Goal: Task Accomplishment & Management: Use online tool/utility

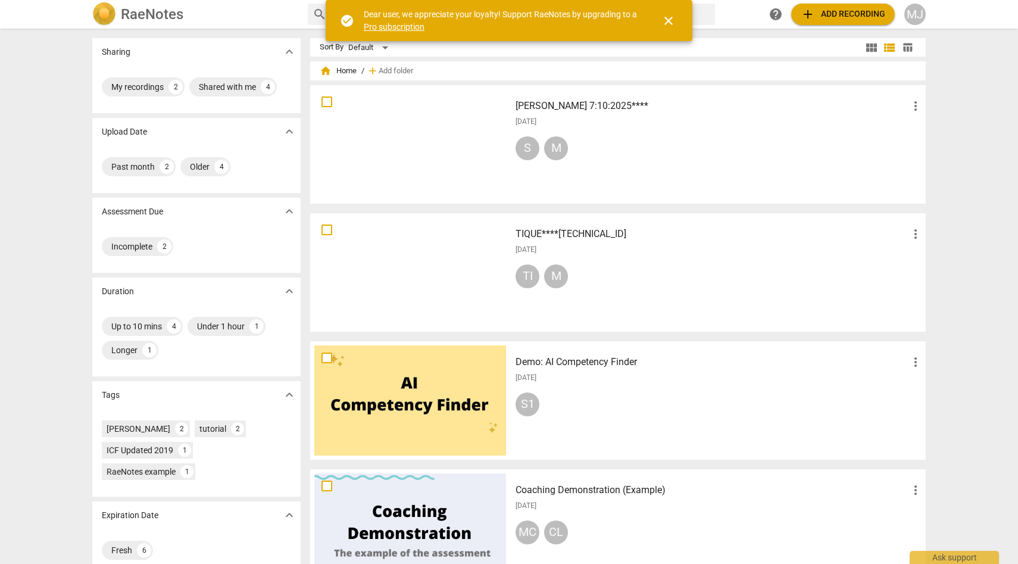
click at [668, 20] on span "close" at bounding box center [668, 21] width 14 height 14
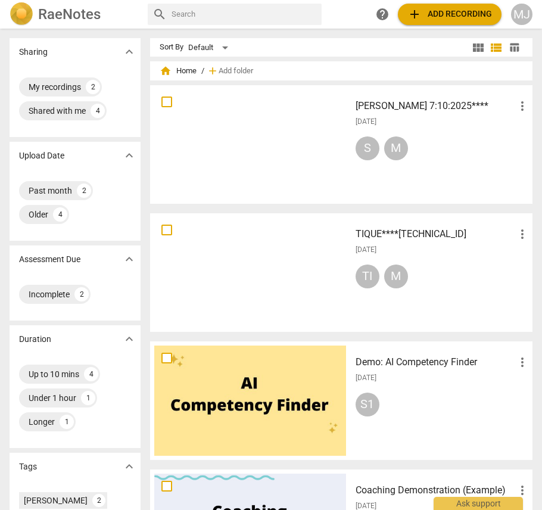
click at [465, 13] on span "add Add recording" at bounding box center [449, 14] width 85 height 14
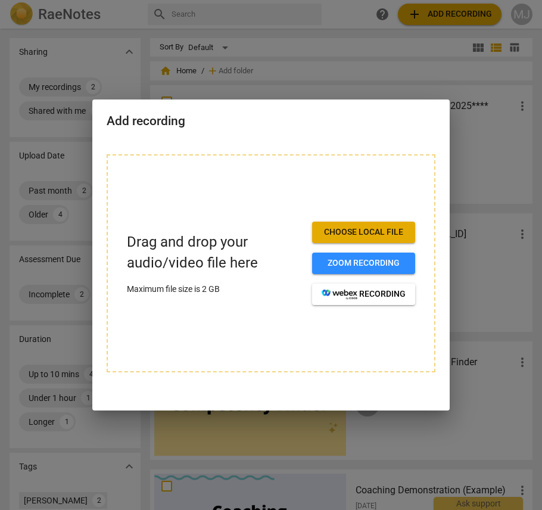
click at [386, 235] on span "Choose local file" at bounding box center [363, 232] width 84 height 12
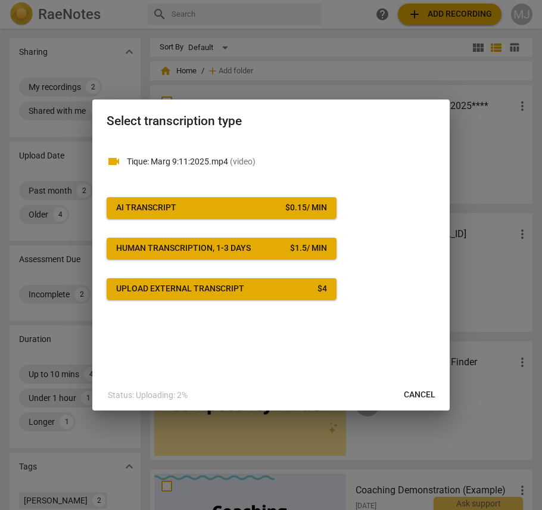
click at [289, 207] on div "$ 0.15 / min" at bounding box center [306, 208] width 42 height 12
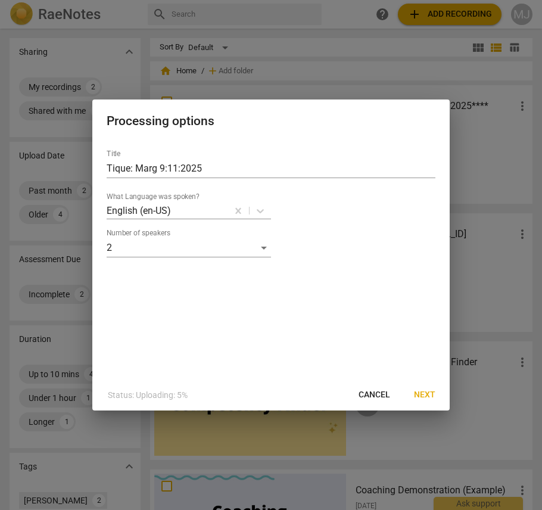
click at [424, 393] on span "Next" at bounding box center [424, 395] width 21 height 12
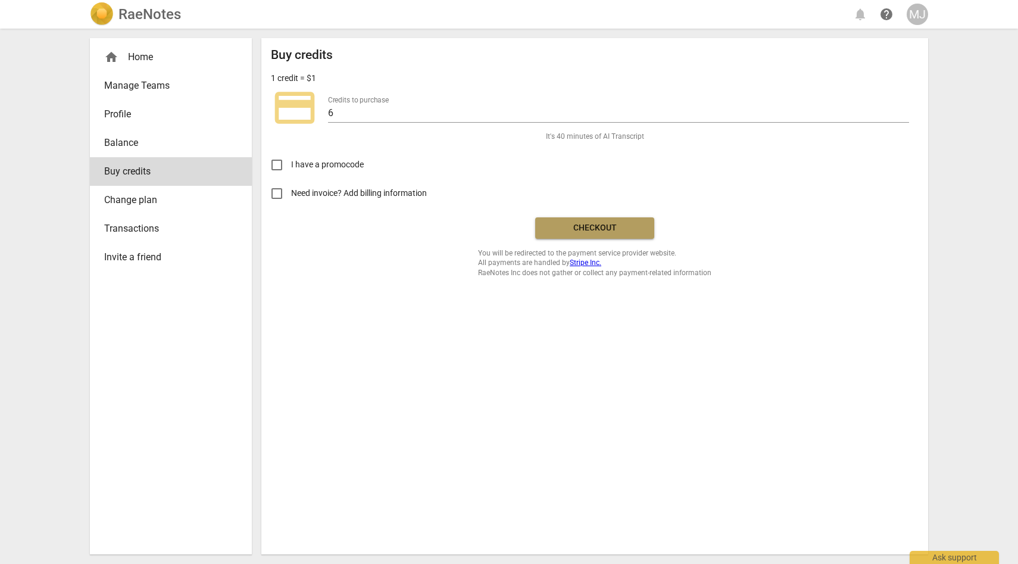
click at [589, 230] on span "Checkout" at bounding box center [595, 228] width 100 height 12
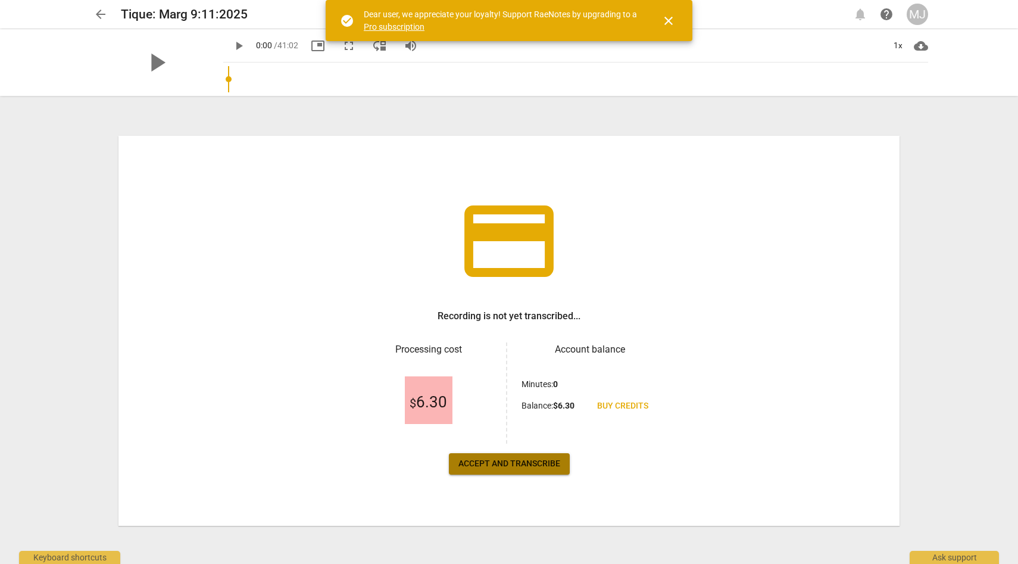
click at [526, 463] on span "Accept and transcribe" at bounding box center [509, 464] width 102 height 12
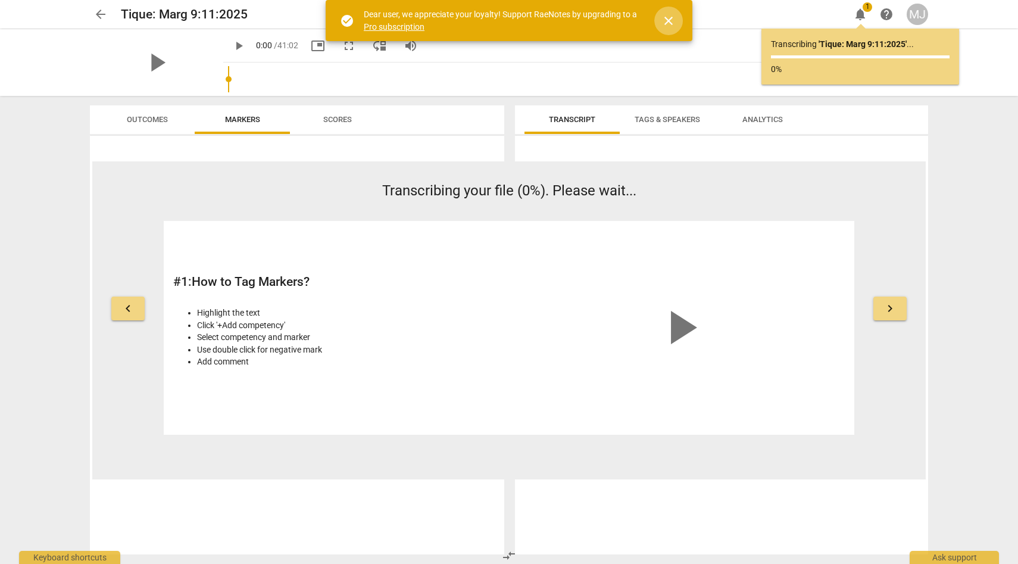
click at [670, 18] on span "close" at bounding box center [668, 21] width 14 height 14
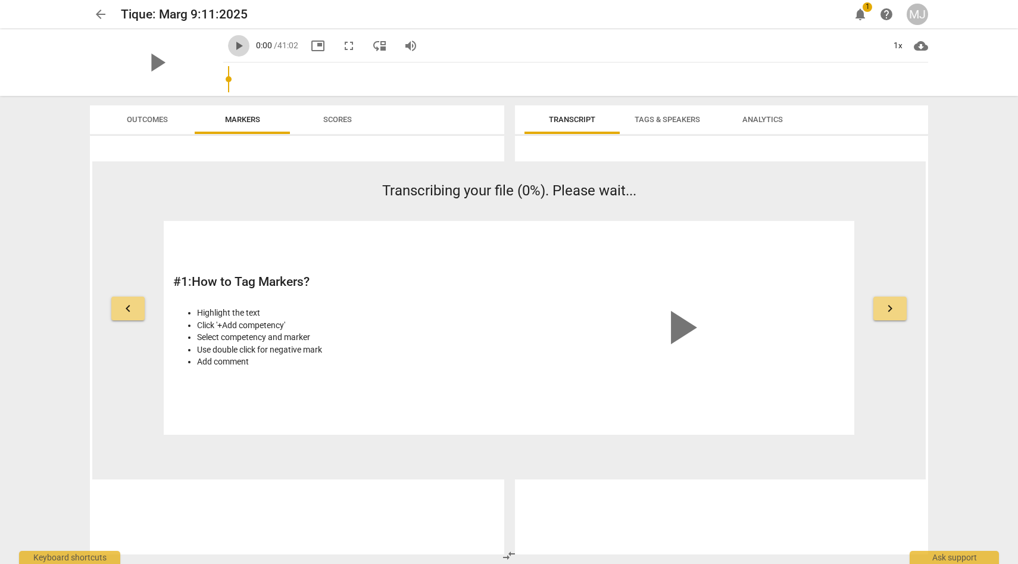
click at [232, 43] on span "play_arrow" at bounding box center [239, 46] width 14 height 14
click at [232, 43] on span "pause" at bounding box center [239, 46] width 14 height 14
click at [665, 118] on span "Tags & Speakers" at bounding box center [667, 119] width 65 height 9
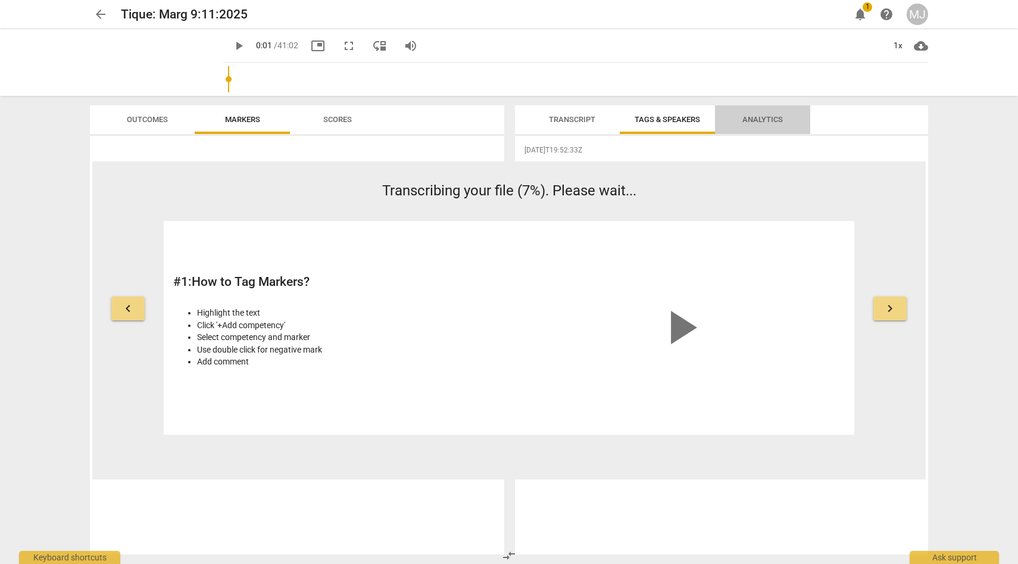
click at [752, 119] on span "Analytics" at bounding box center [762, 119] width 40 height 9
click at [892, 308] on span "keyboard_arrow_right" at bounding box center [890, 308] width 14 height 14
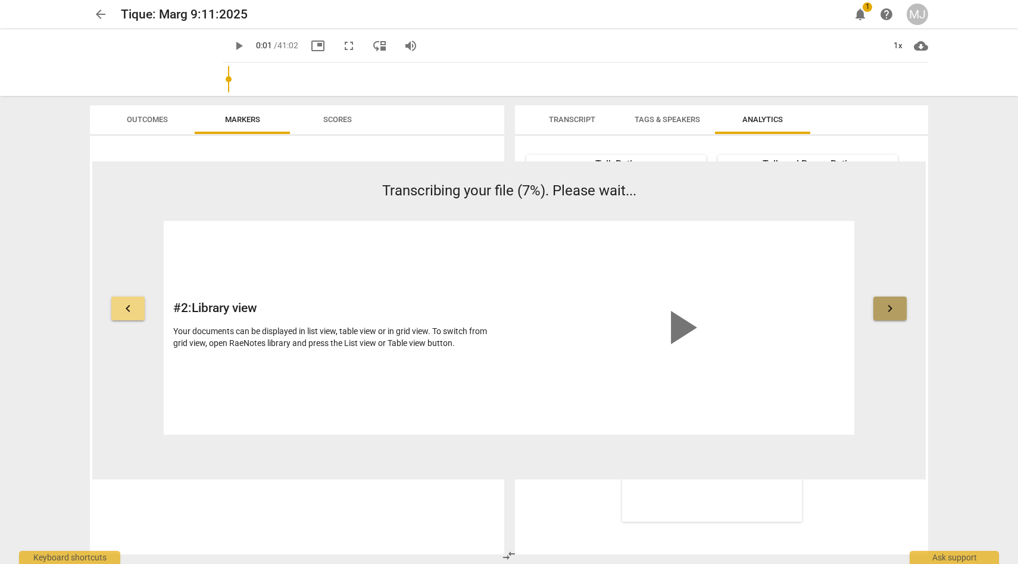
click at [892, 308] on span "keyboard_arrow_right" at bounding box center [890, 308] width 14 height 14
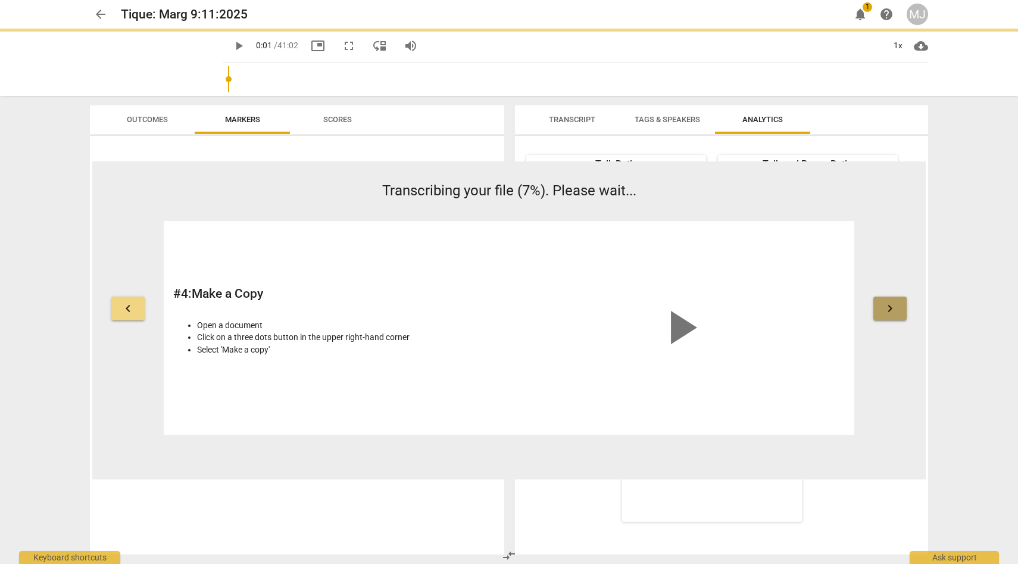
click at [888, 305] on span "keyboard_arrow_right" at bounding box center [890, 308] width 14 height 14
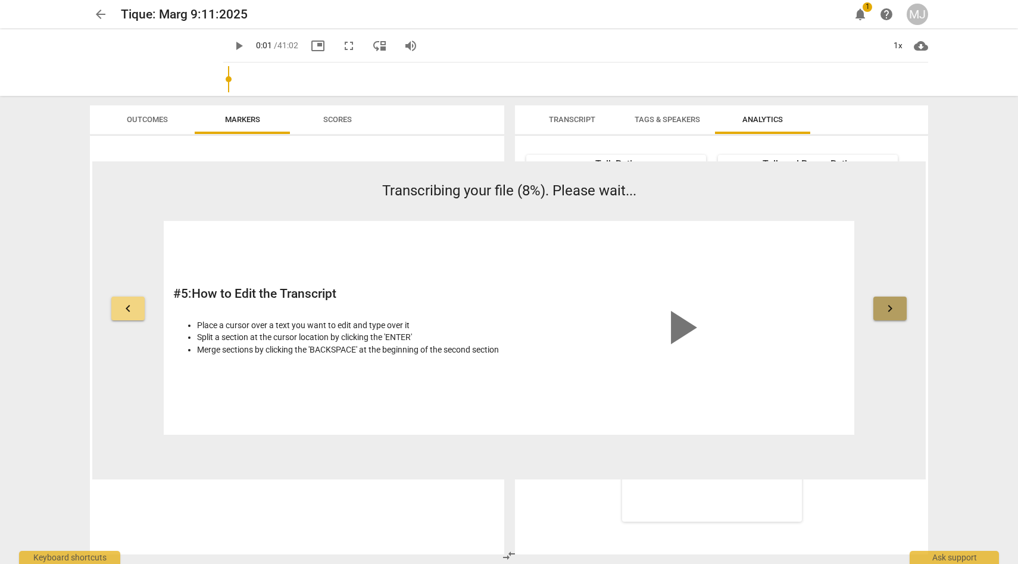
click at [888, 305] on span "keyboard_arrow_right" at bounding box center [890, 308] width 14 height 14
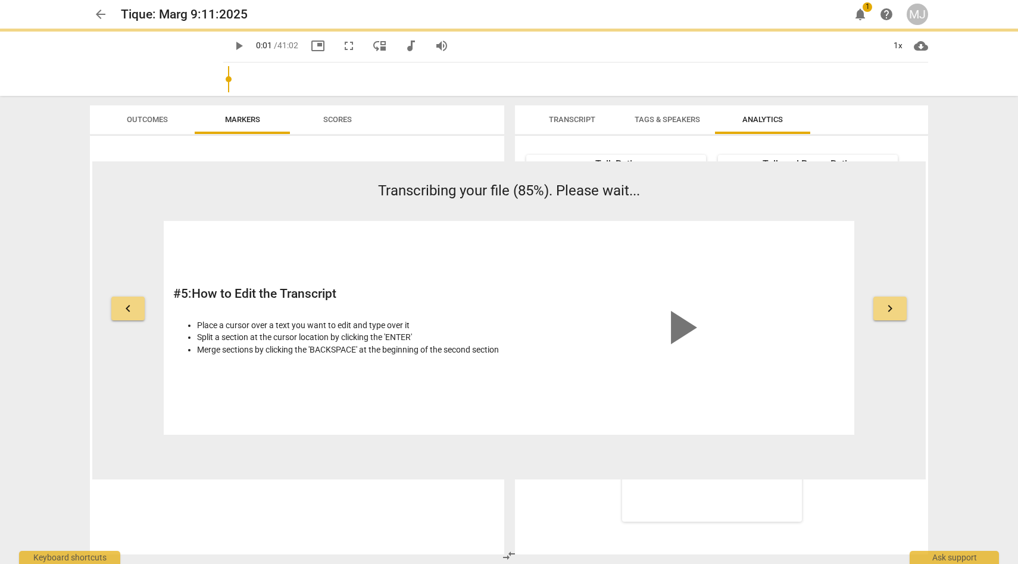
type input "1"
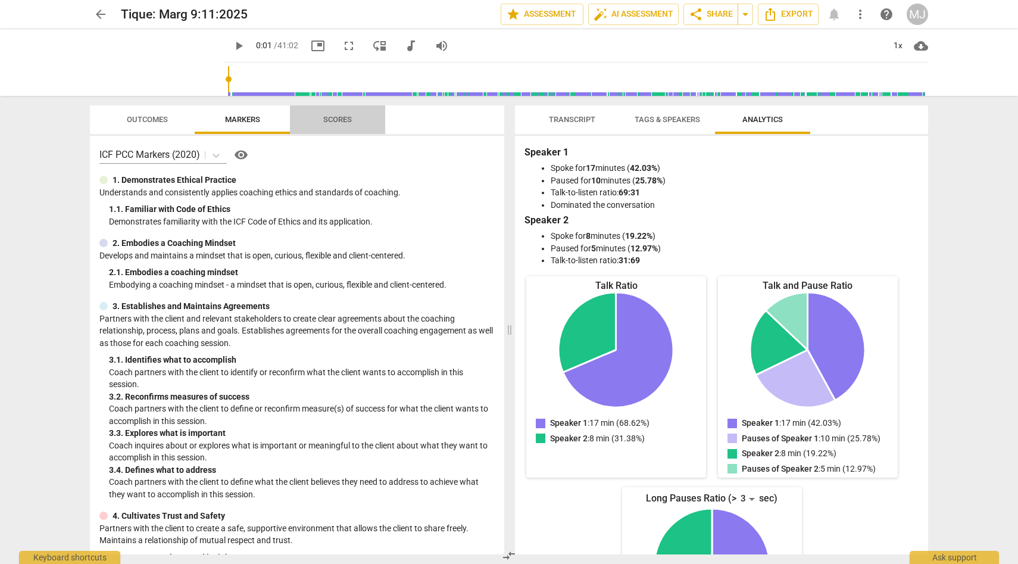
click at [330, 117] on span "Scores" at bounding box center [337, 119] width 29 height 9
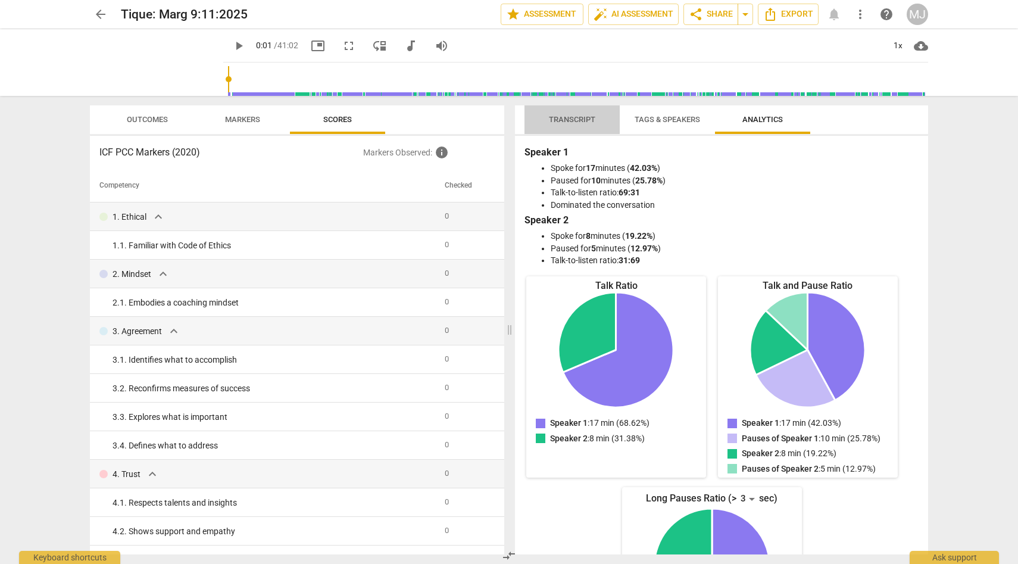
click at [579, 116] on span "Transcript" at bounding box center [572, 119] width 46 height 9
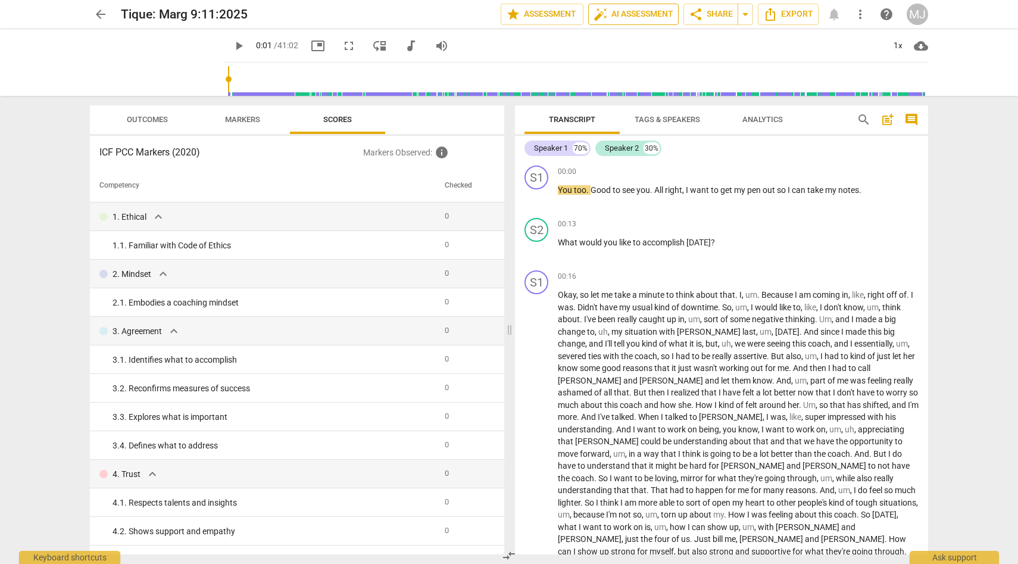
click at [628, 11] on span "auto_fix_high AI Assessment" at bounding box center [634, 14] width 80 height 14
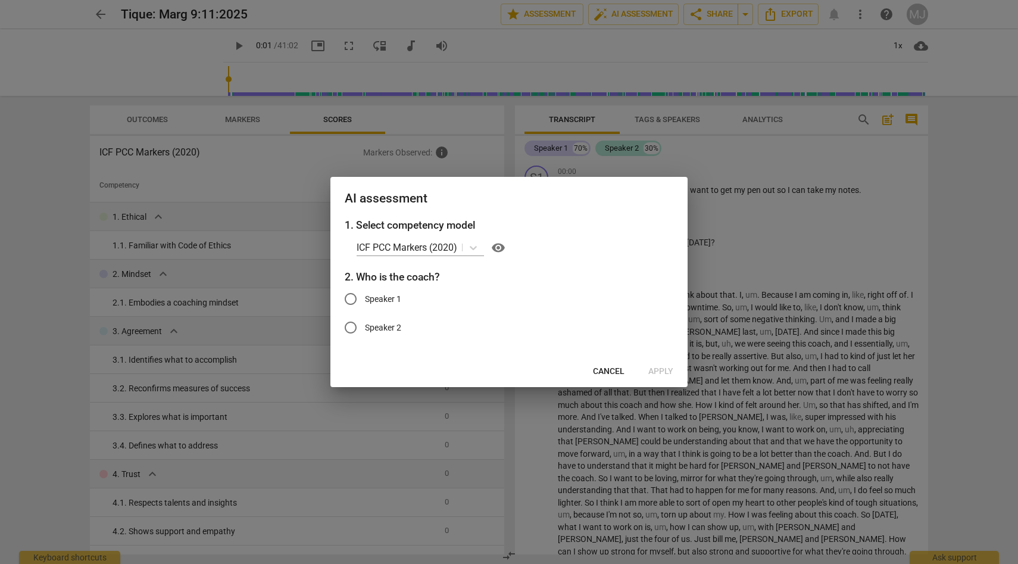
click at [372, 298] on span "Speaker 1" at bounding box center [383, 299] width 36 height 13
click at [365, 298] on input "Speaker 1" at bounding box center [350, 299] width 29 height 29
radio input "true"
click at [351, 327] on input "Speaker 2" at bounding box center [350, 327] width 29 height 29
radio input "true"
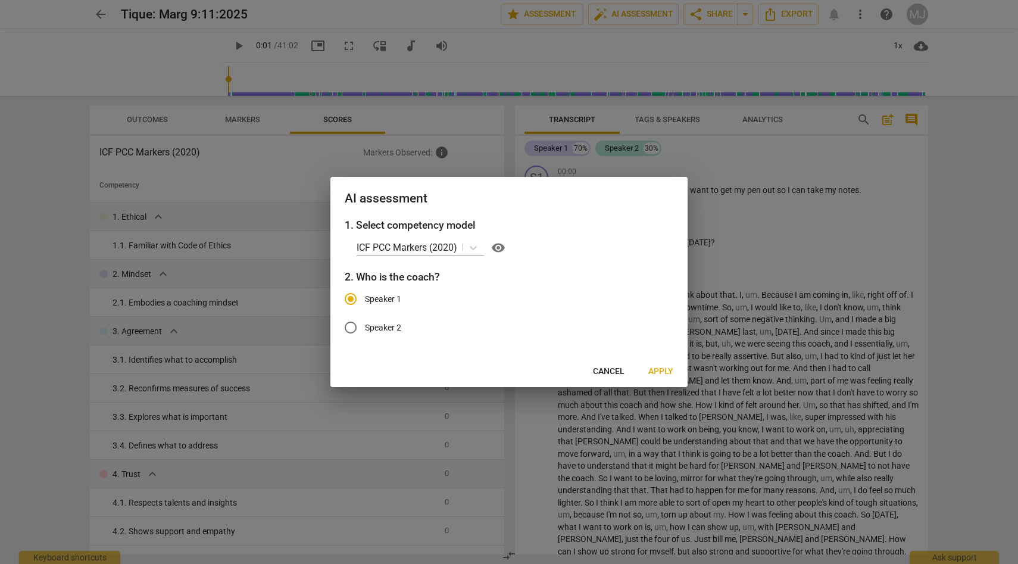
radio input "false"
click at [658, 370] on span "Apply" at bounding box center [660, 372] width 25 height 12
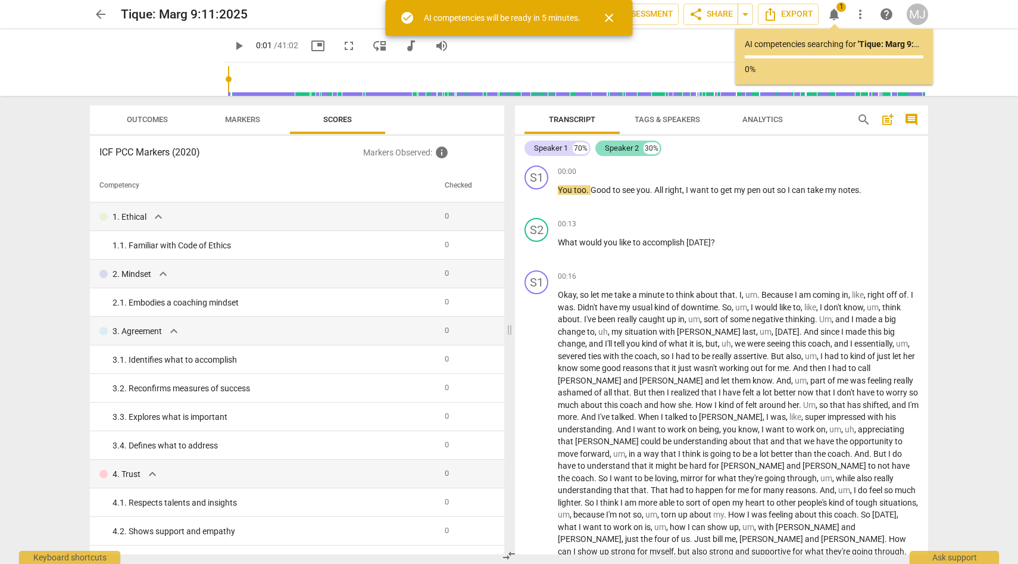
click at [616, 146] on div "Speaker 2" at bounding box center [622, 148] width 34 height 12
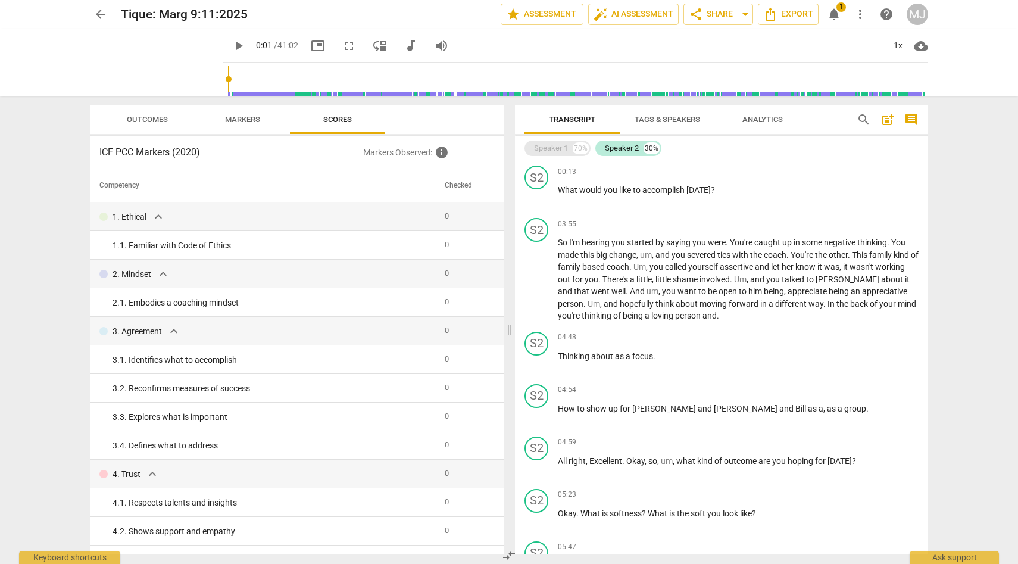
click at [562, 146] on div "Speaker 1" at bounding box center [551, 148] width 34 height 12
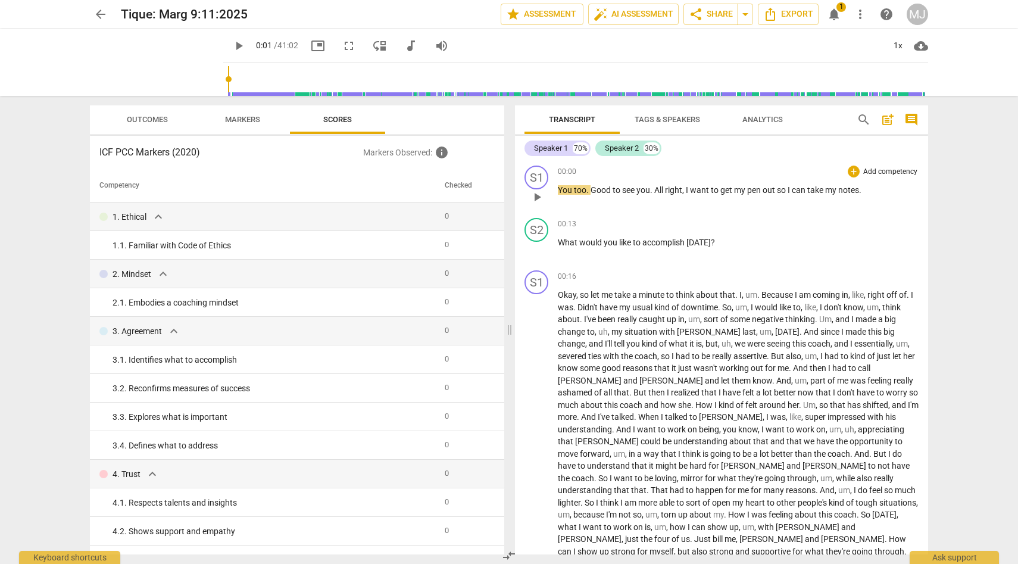
click at [589, 169] on div "00:00 + Add competency keyboard_arrow_right" at bounding box center [738, 172] width 361 height 12
click at [591, 171] on div "00:00 + Add competency keyboard_arrow_right" at bounding box center [738, 172] width 361 height 12
click at [656, 15] on span "auto_fix_high AI Assessment" at bounding box center [634, 14] width 80 height 14
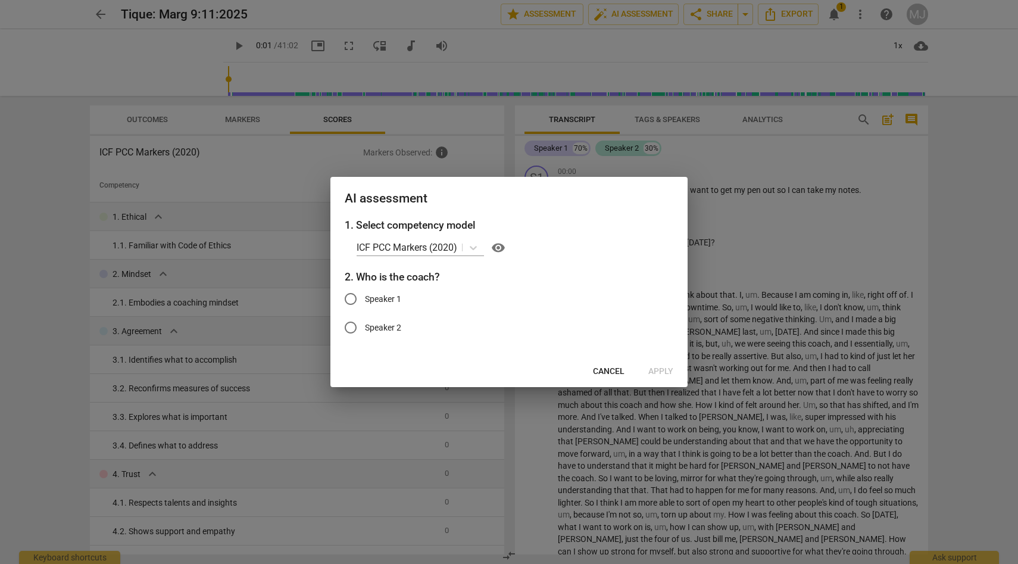
click at [352, 326] on input "Speaker 2" at bounding box center [350, 327] width 29 height 29
radio input "true"
click at [669, 370] on span "Apply" at bounding box center [660, 372] width 25 height 12
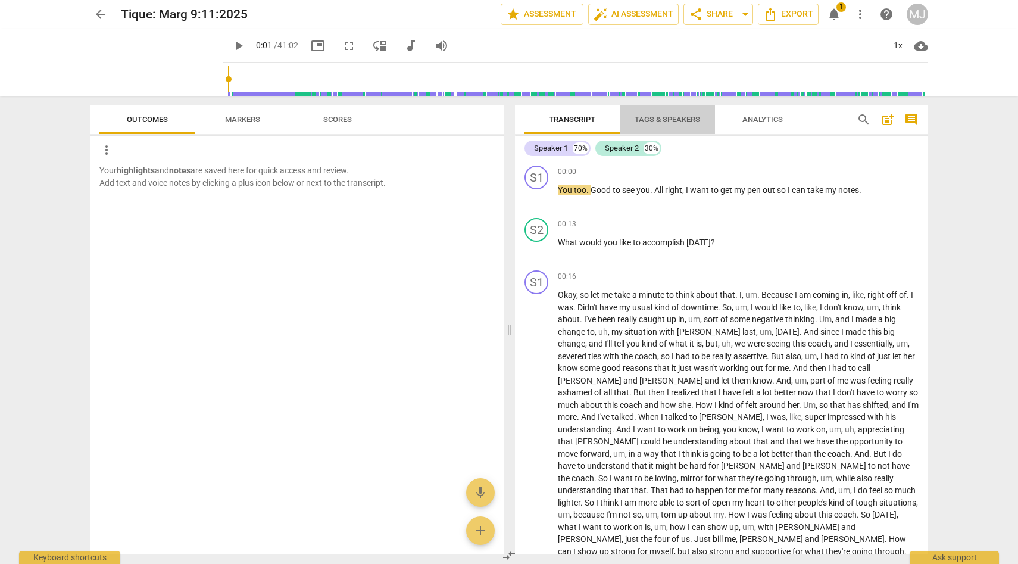
click at [657, 118] on span "Tags & Speakers" at bounding box center [667, 119] width 65 height 9
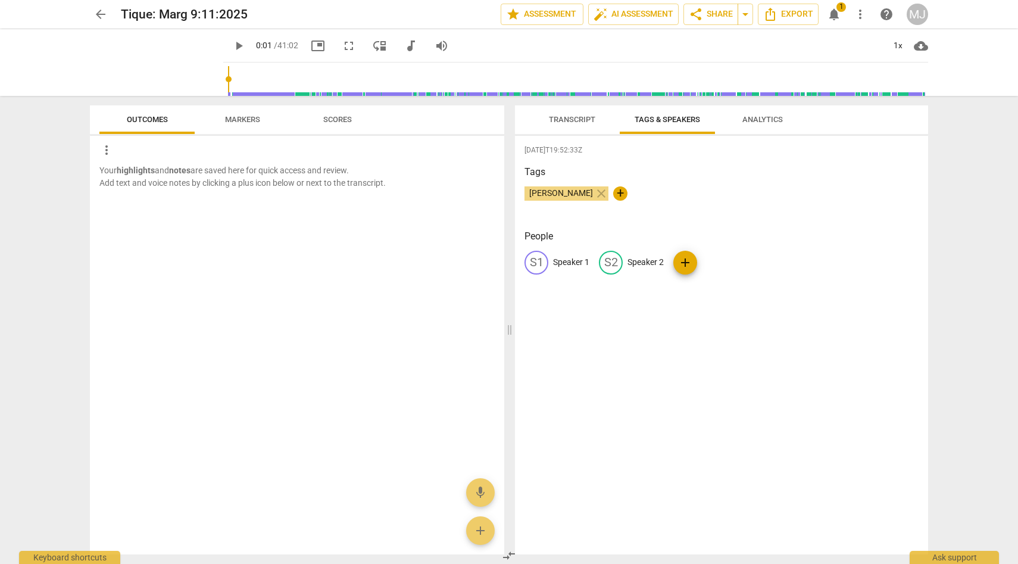
click at [578, 260] on p "Speaker 1" at bounding box center [571, 262] width 36 height 13
type input "Tique"
click at [718, 266] on p "Speaker 2" at bounding box center [723, 262] width 36 height 13
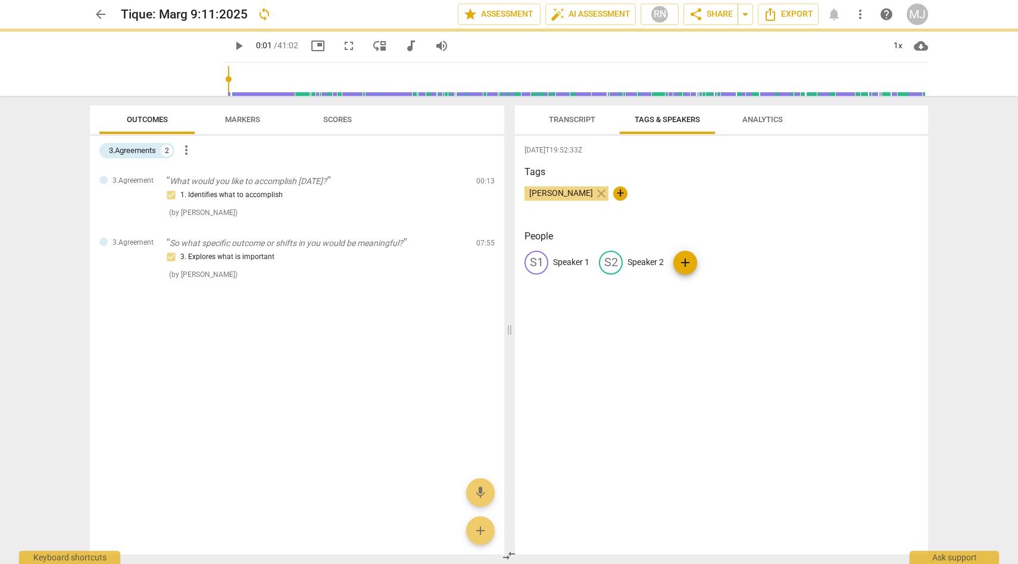
type input "1"
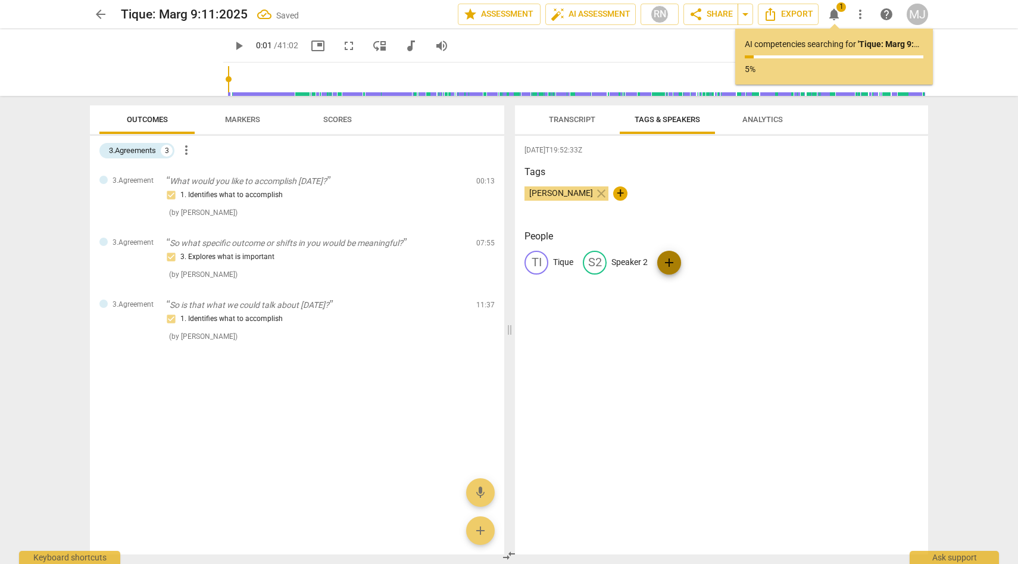
click at [667, 261] on span "add" at bounding box center [669, 262] width 14 height 14
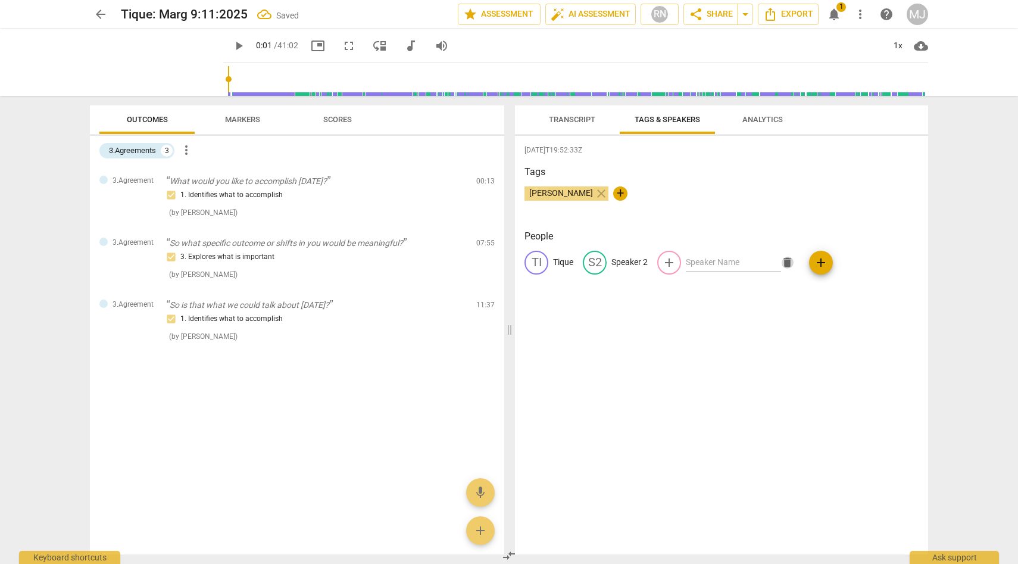
click at [781, 260] on span "delete" at bounding box center [787, 262] width 13 height 13
click at [639, 263] on p "Speaker 2" at bounding box center [629, 262] width 36 height 13
type input "[PERSON_NAME]"
click at [701, 300] on div "[DATE]T19:52:33Z Tags [PERSON_NAME] close + People TI Tique edit [PERSON_NAME] …" at bounding box center [721, 345] width 413 height 419
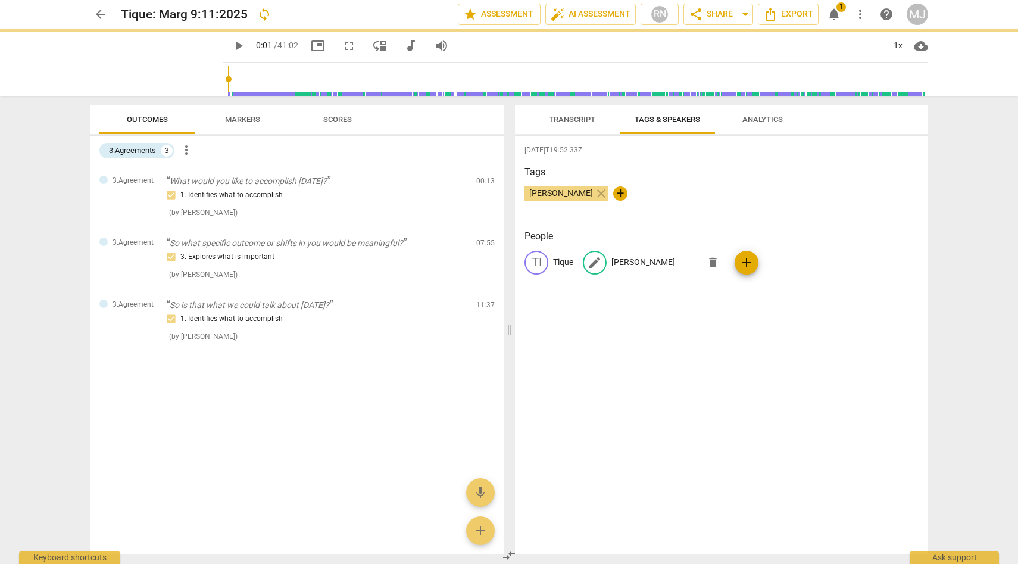
click at [686, 298] on div "[DATE]T19:52:33Z Tags [PERSON_NAME] close + People TI Tique edit [PERSON_NAME] …" at bounding box center [721, 345] width 413 height 419
type input "1"
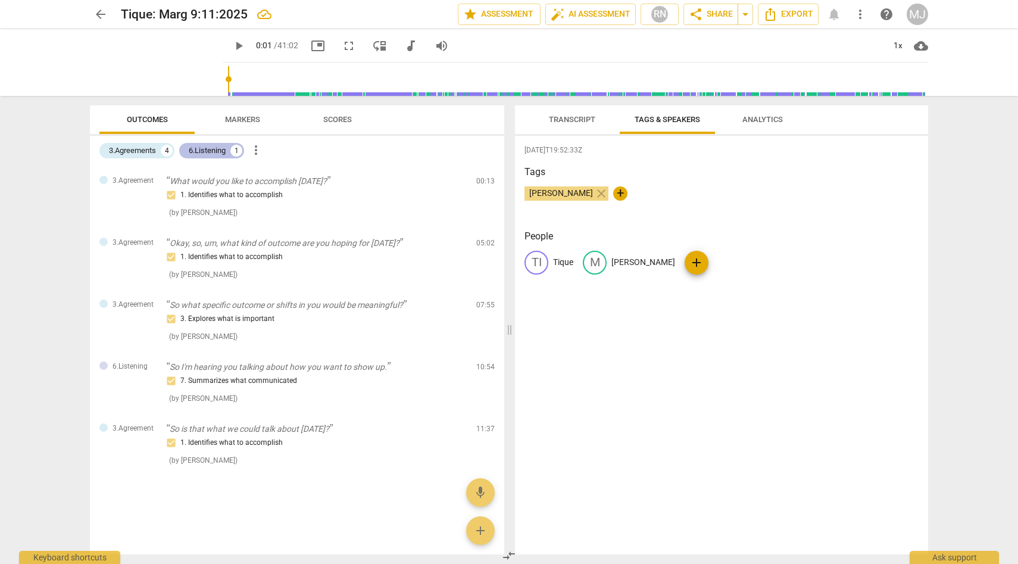
click at [220, 146] on div "6.Listening" at bounding box center [207, 151] width 37 height 12
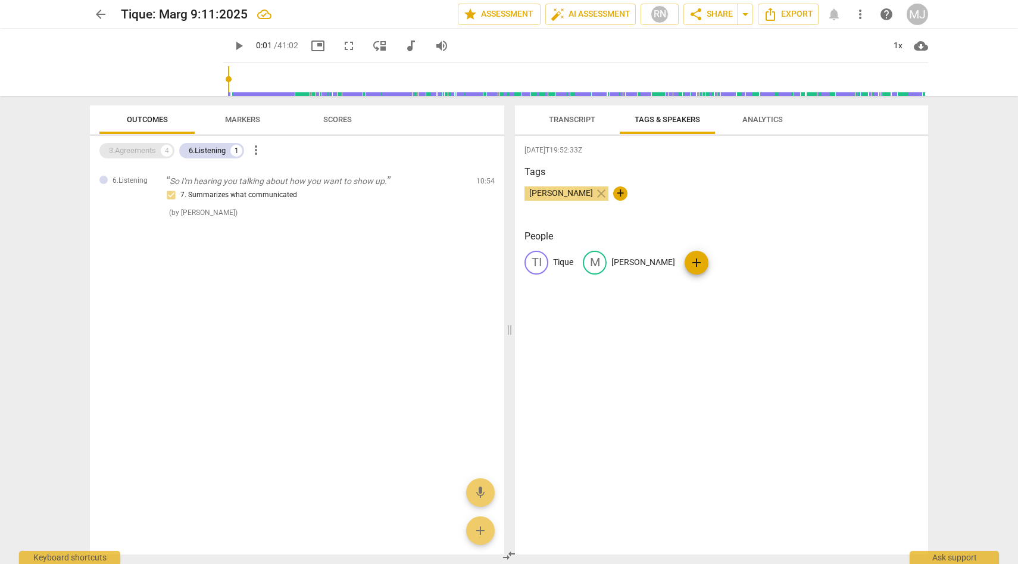
click at [151, 149] on div "3.Agreements" at bounding box center [132, 151] width 47 height 12
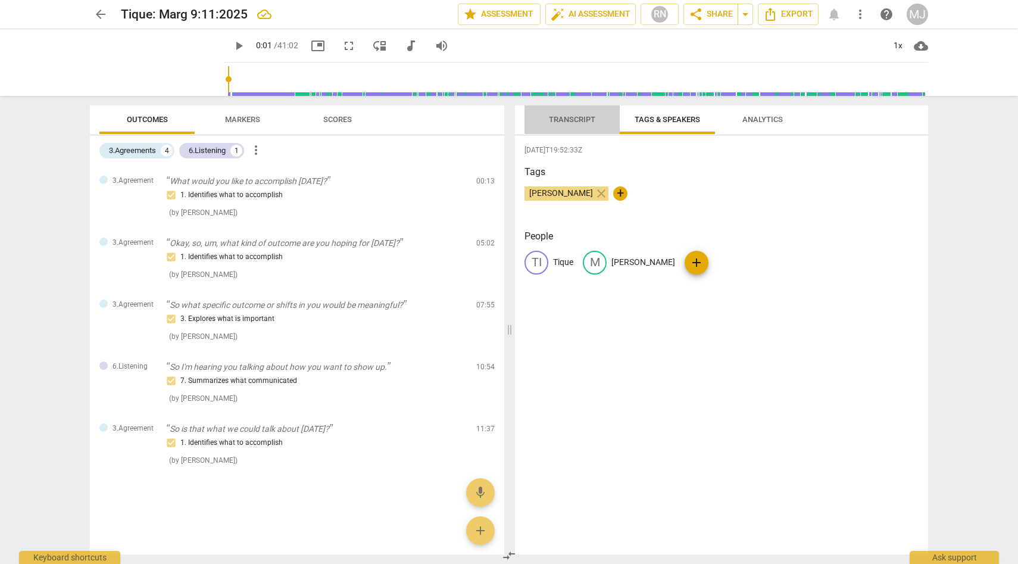
click at [576, 116] on span "Transcript" at bounding box center [572, 119] width 46 height 9
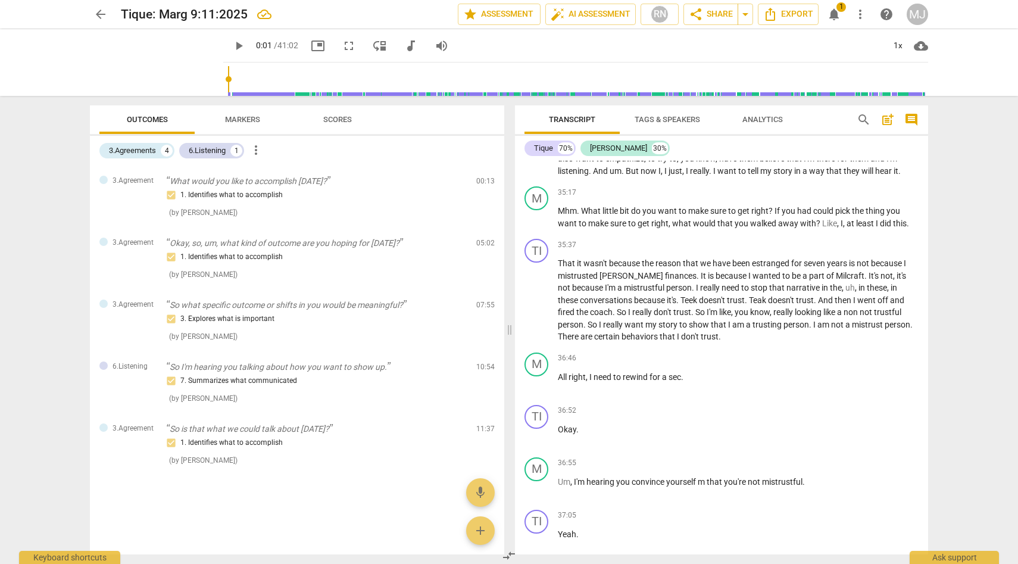
scroll to position [9631, 0]
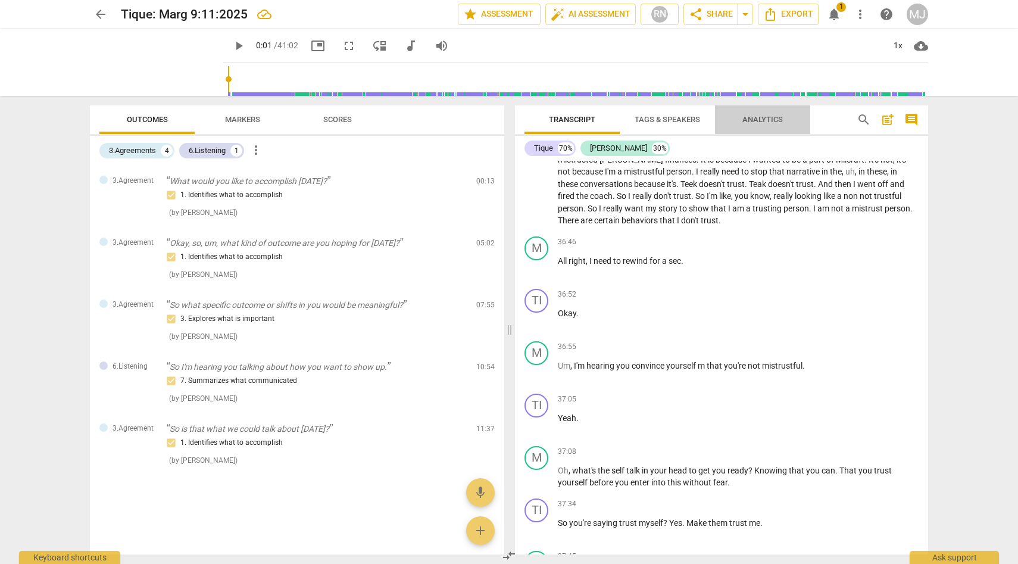
click at [764, 116] on span "Analytics" at bounding box center [762, 119] width 40 height 9
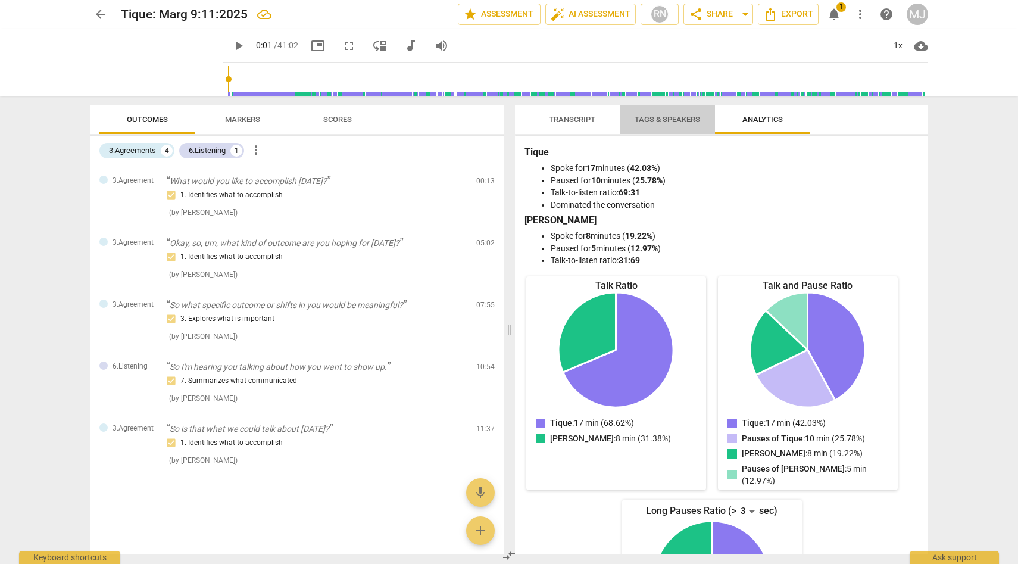
click at [664, 118] on span "Tags & Speakers" at bounding box center [667, 119] width 65 height 9
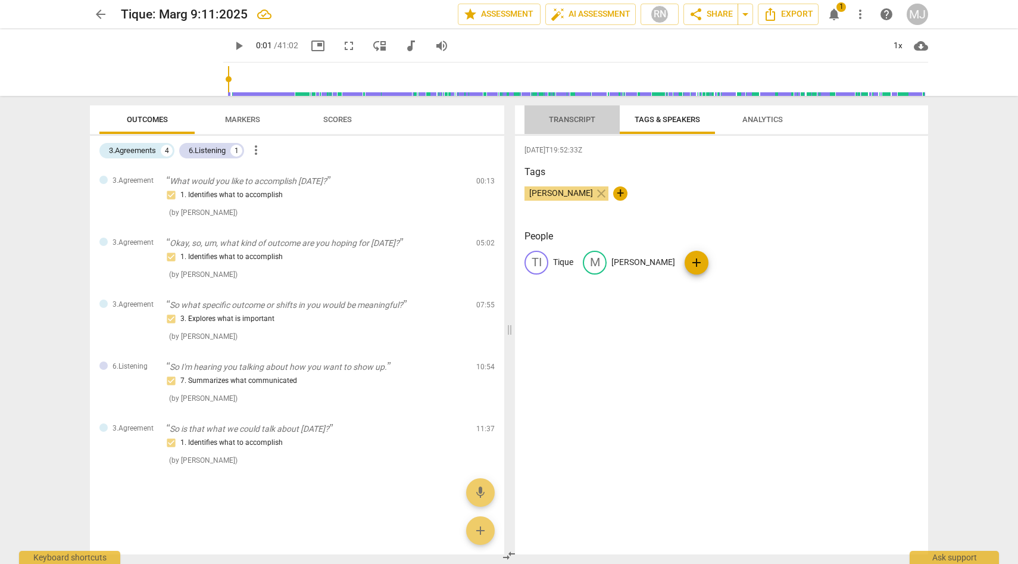
click at [567, 118] on span "Transcript" at bounding box center [572, 119] width 46 height 9
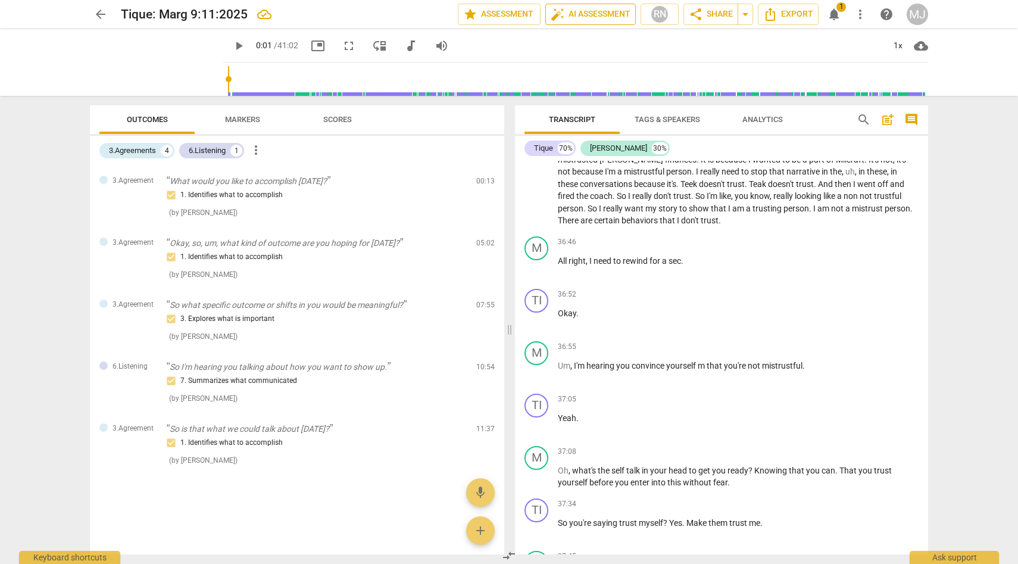
click at [597, 15] on span "auto_fix_high AI Assessment" at bounding box center [591, 14] width 80 height 14
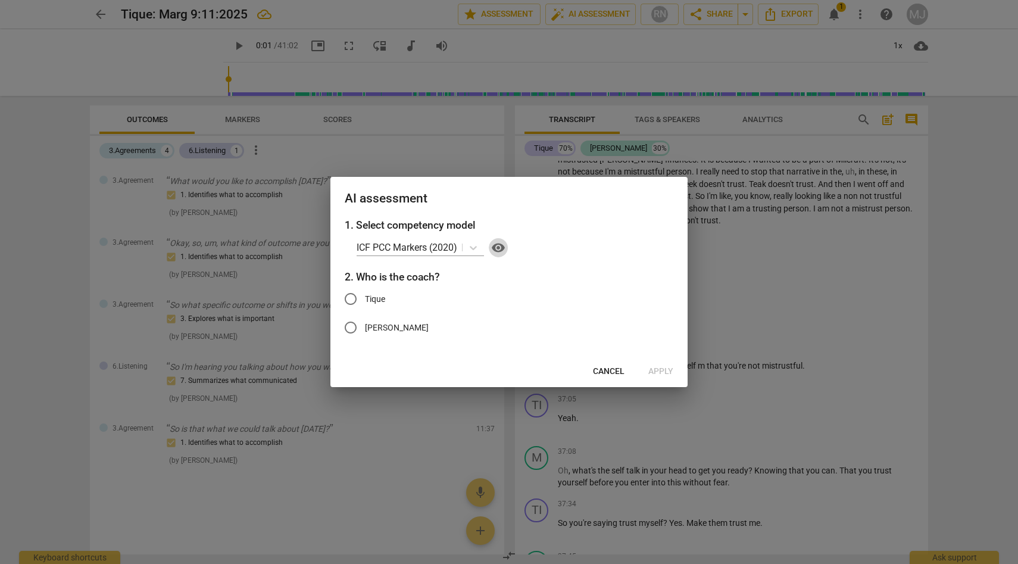
click at [498, 246] on span "visibility" at bounding box center [498, 248] width 14 height 14
click at [610, 373] on span "Cancel" at bounding box center [609, 372] width 32 height 12
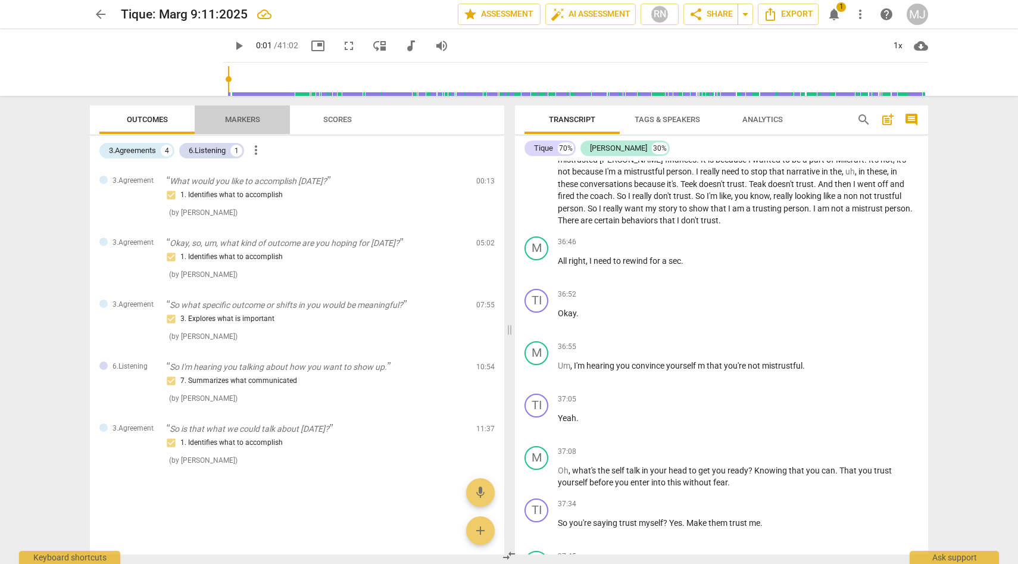
click at [249, 121] on span "Markers" at bounding box center [242, 119] width 35 height 9
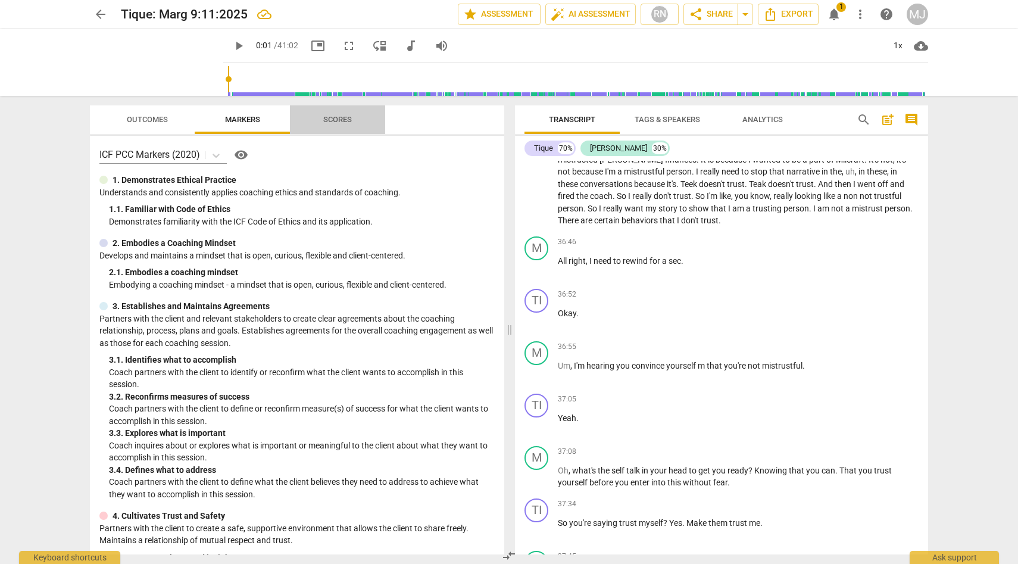
click at [338, 115] on span "Scores" at bounding box center [337, 119] width 29 height 9
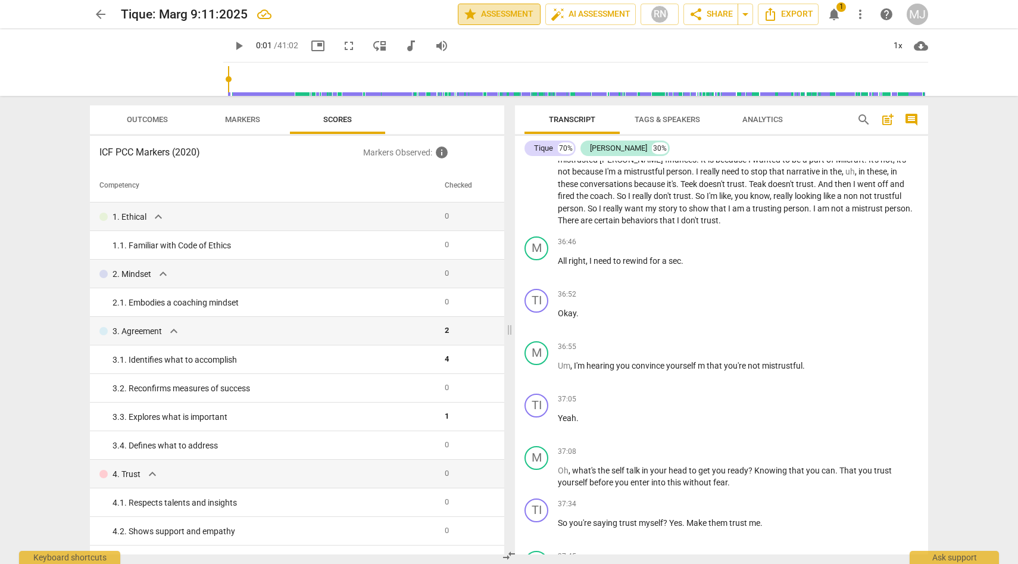
click at [502, 14] on span "star Assessment" at bounding box center [499, 14] width 72 height 14
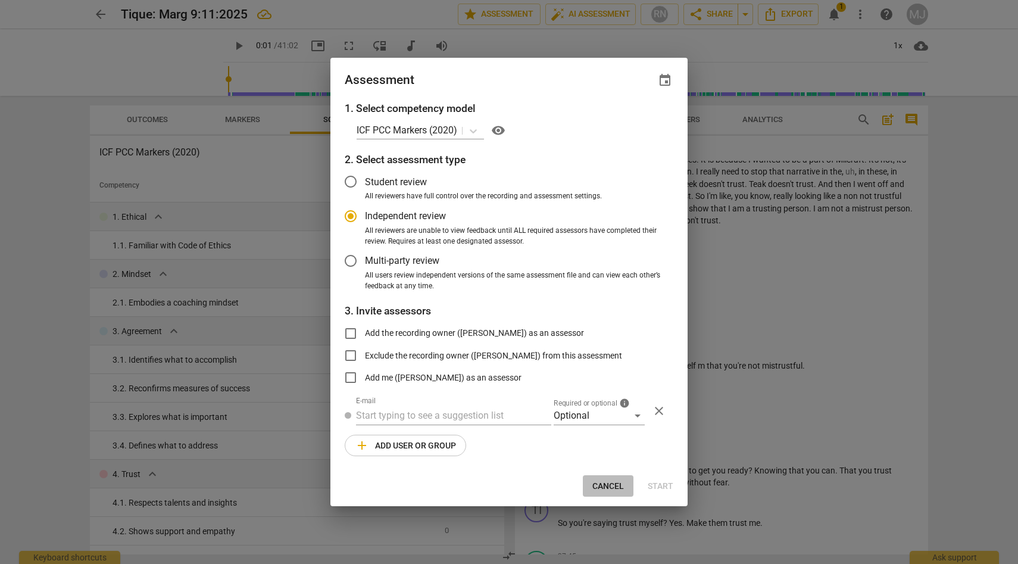
click at [601, 483] on span "Cancel" at bounding box center [608, 486] width 32 height 12
radio input "false"
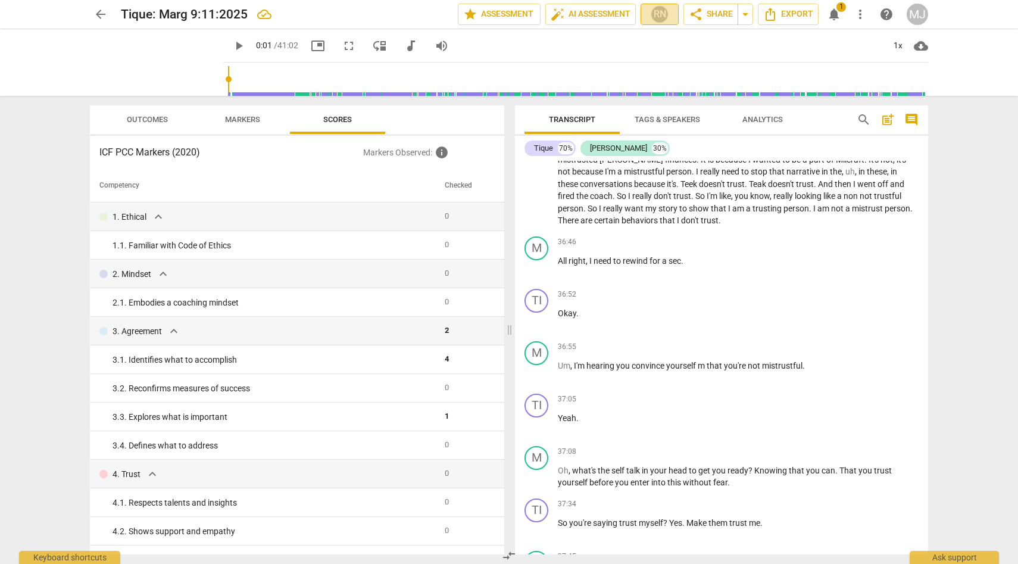
click at [663, 13] on div "RN" at bounding box center [660, 14] width 18 height 18
click at [663, 13] on div at bounding box center [509, 282] width 1018 height 564
click at [590, 11] on span "auto_fix_high AI Assessment" at bounding box center [591, 14] width 80 height 14
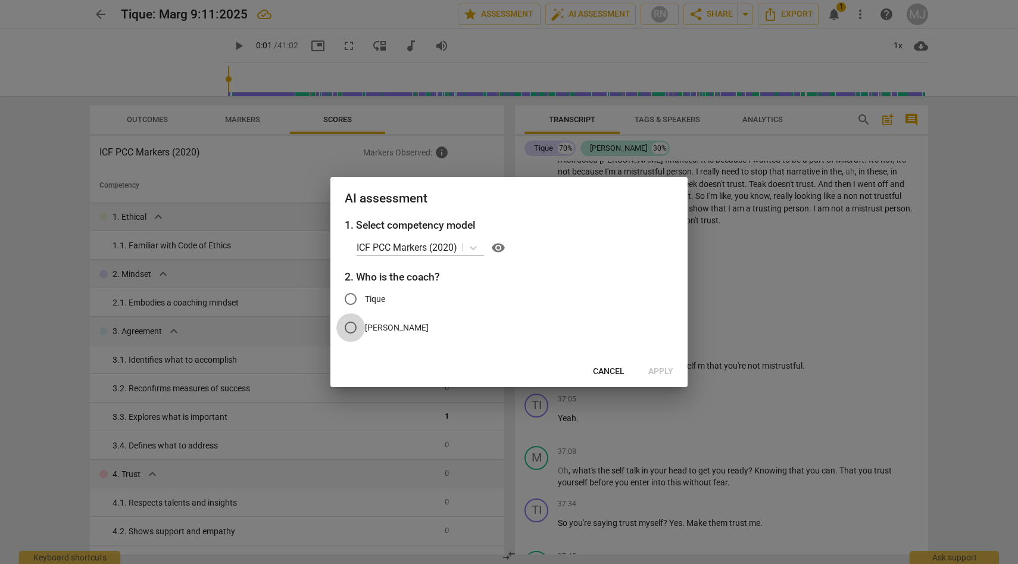
click at [353, 324] on input "[PERSON_NAME]" at bounding box center [350, 327] width 29 height 29
radio input "true"
click at [658, 370] on span "Apply" at bounding box center [660, 372] width 25 height 12
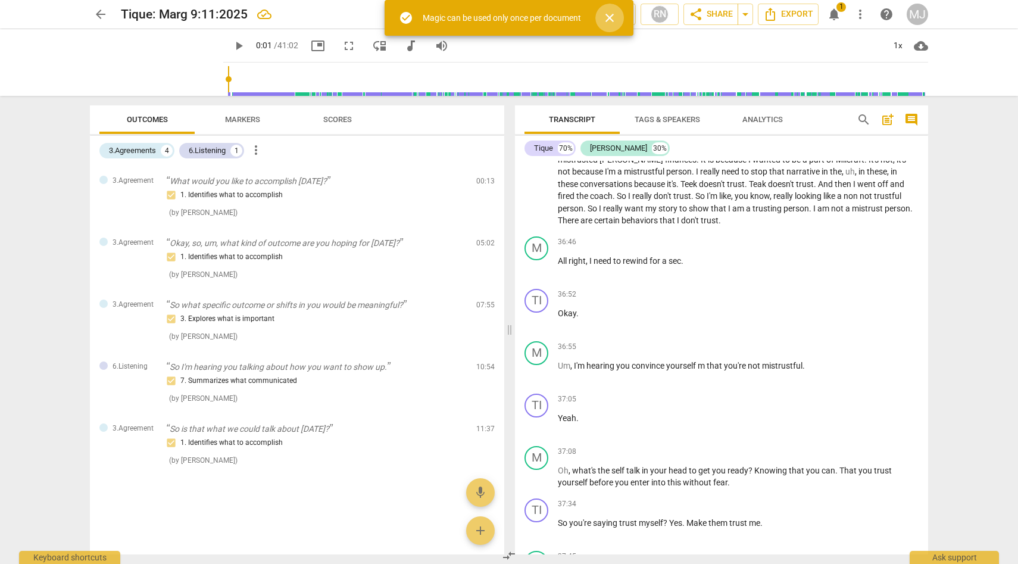
click at [610, 14] on span "close" at bounding box center [610, 18] width 14 height 14
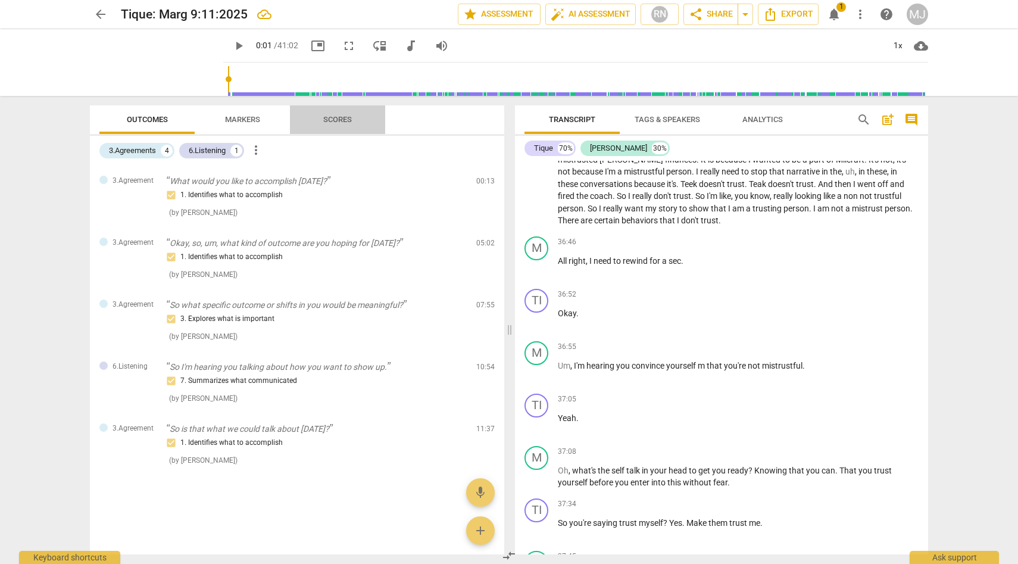
click at [336, 116] on span "Scores" at bounding box center [337, 119] width 29 height 9
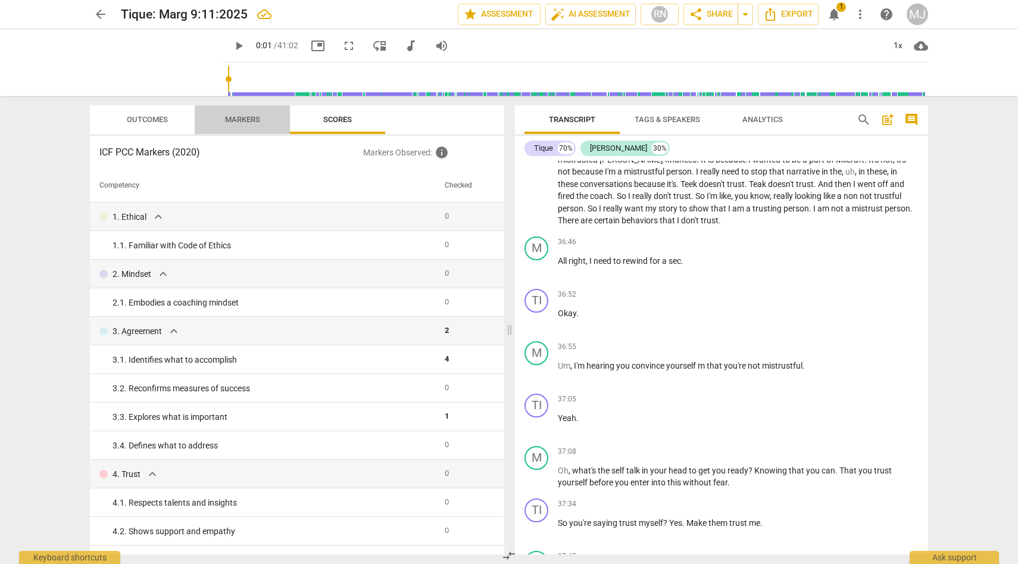
click at [255, 116] on span "Markers" at bounding box center [242, 119] width 35 height 9
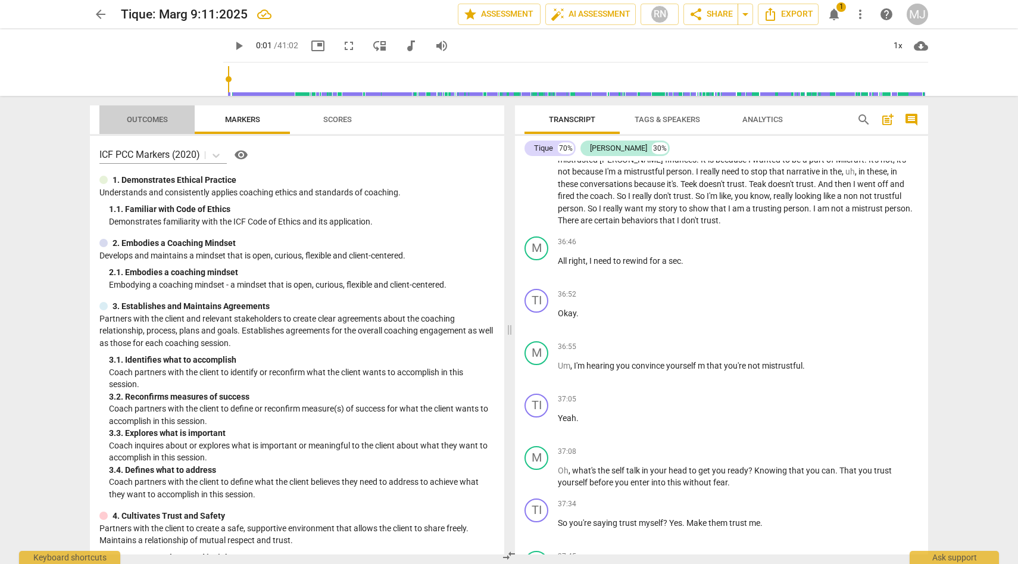
click at [160, 117] on span "Outcomes" at bounding box center [147, 119] width 41 height 9
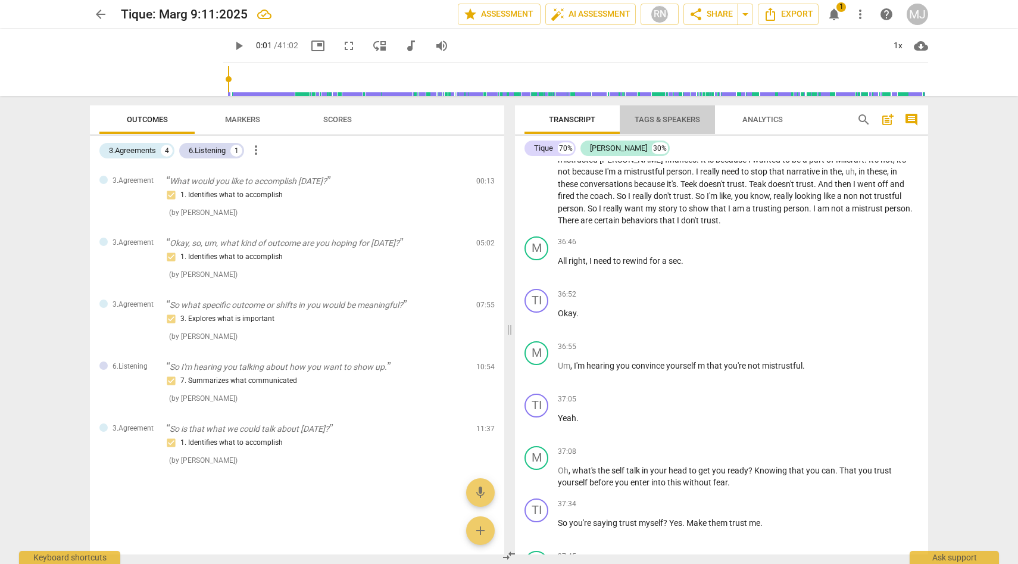
click at [695, 117] on span "Tags & Speakers" at bounding box center [667, 119] width 65 height 9
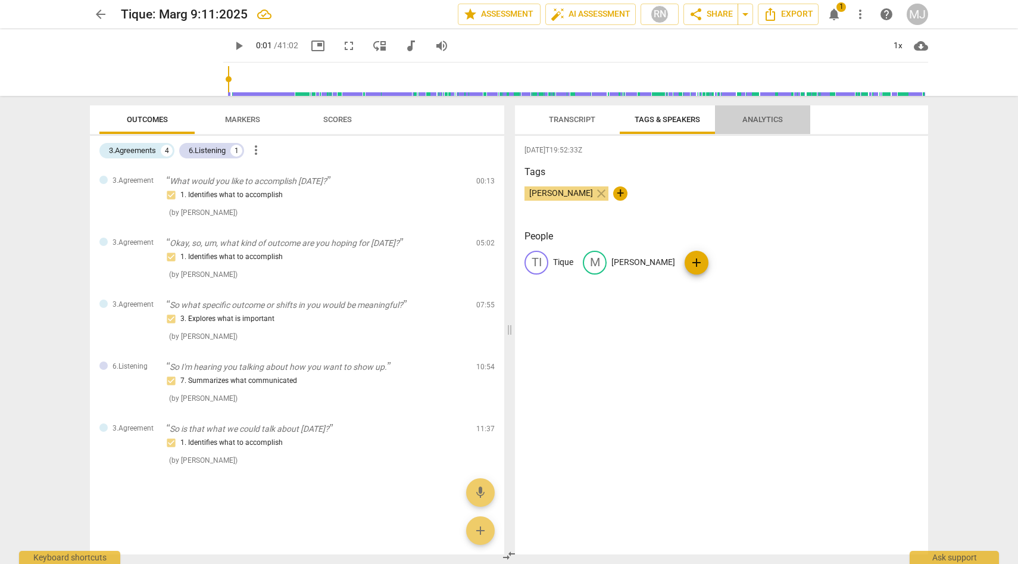
click at [756, 114] on span "Analytics" at bounding box center [762, 120] width 69 height 16
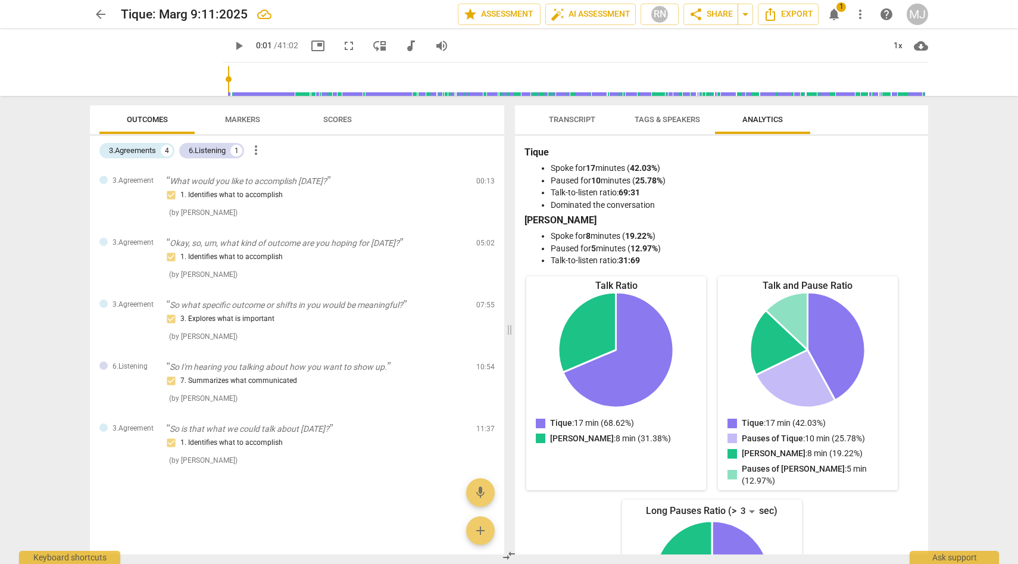
click at [232, 45] on span "play_arrow" at bounding box center [239, 46] width 14 height 14
click at [232, 45] on span "pause" at bounding box center [239, 46] width 14 height 14
click at [576, 116] on span "Transcript" at bounding box center [572, 119] width 46 height 9
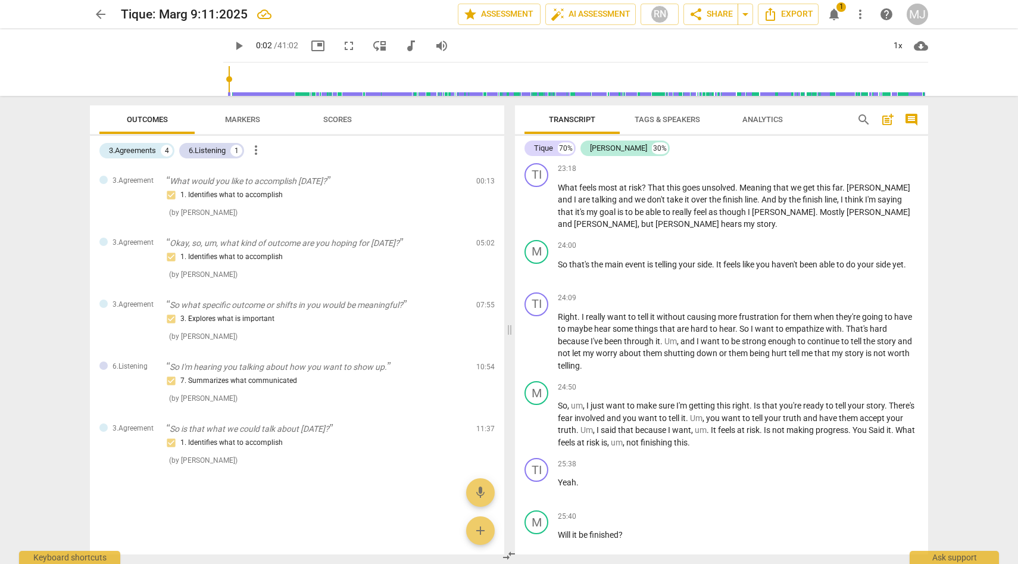
scroll to position [5977, 0]
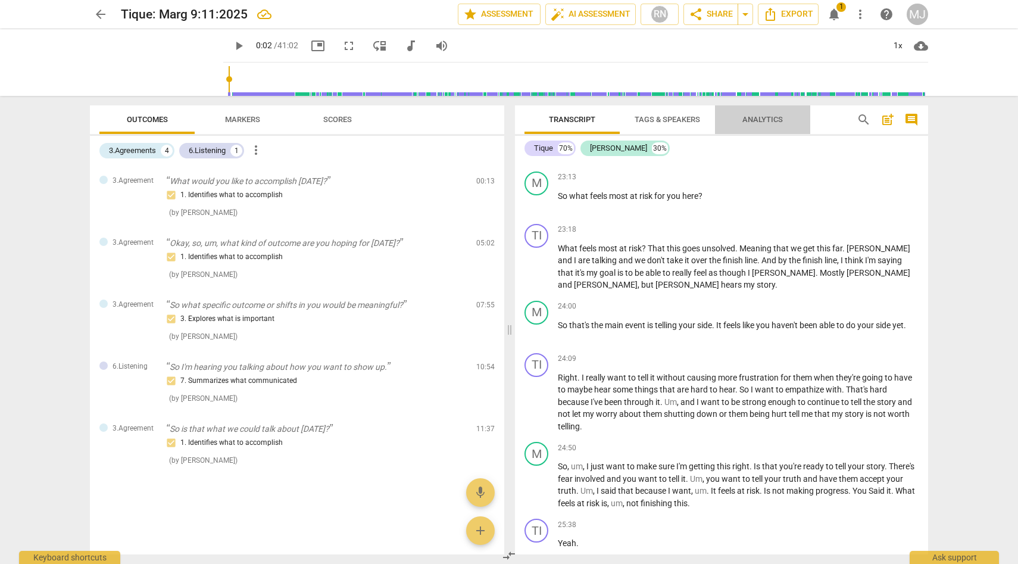
click at [755, 117] on span "Analytics" at bounding box center [762, 119] width 40 height 9
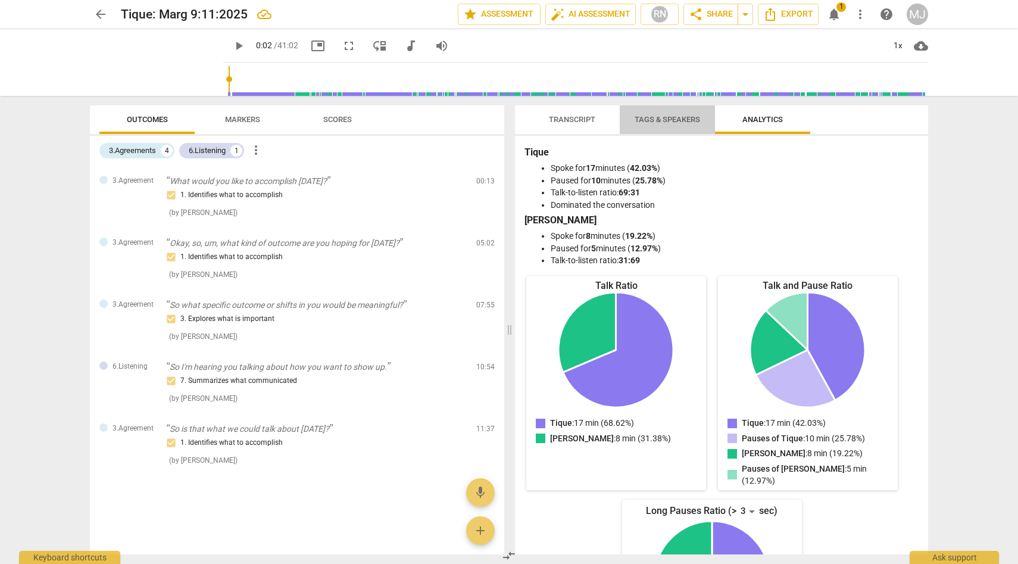
click at [679, 118] on span "Tags & Speakers" at bounding box center [667, 119] width 65 height 9
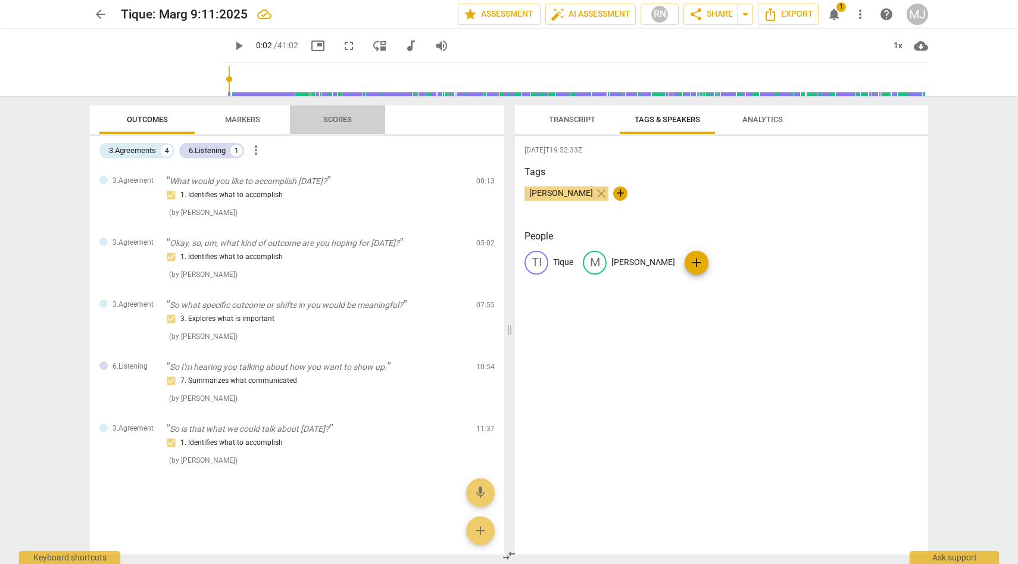
click at [339, 120] on span "Scores" at bounding box center [337, 119] width 29 height 9
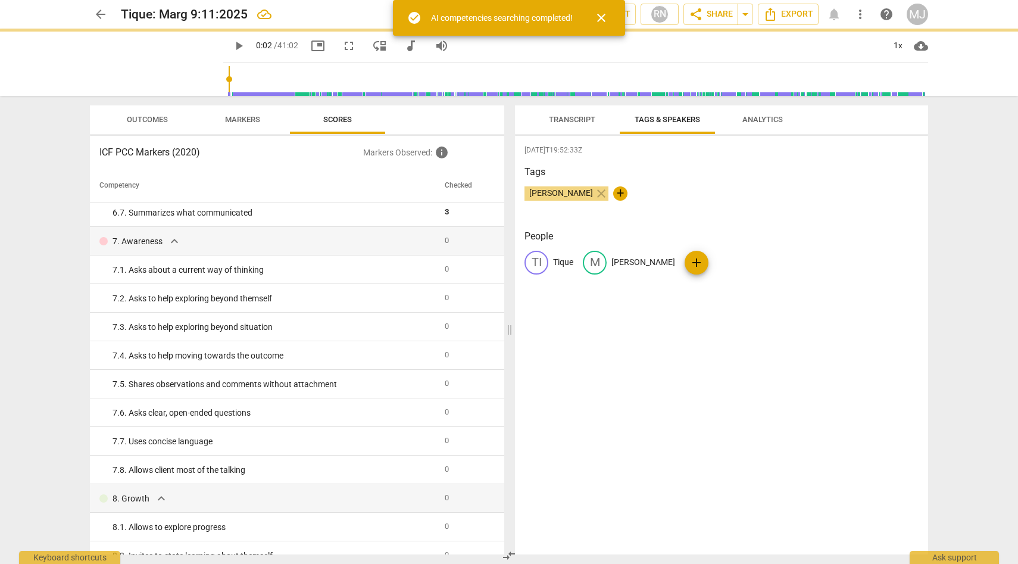
scroll to position [0, 0]
type input "2"
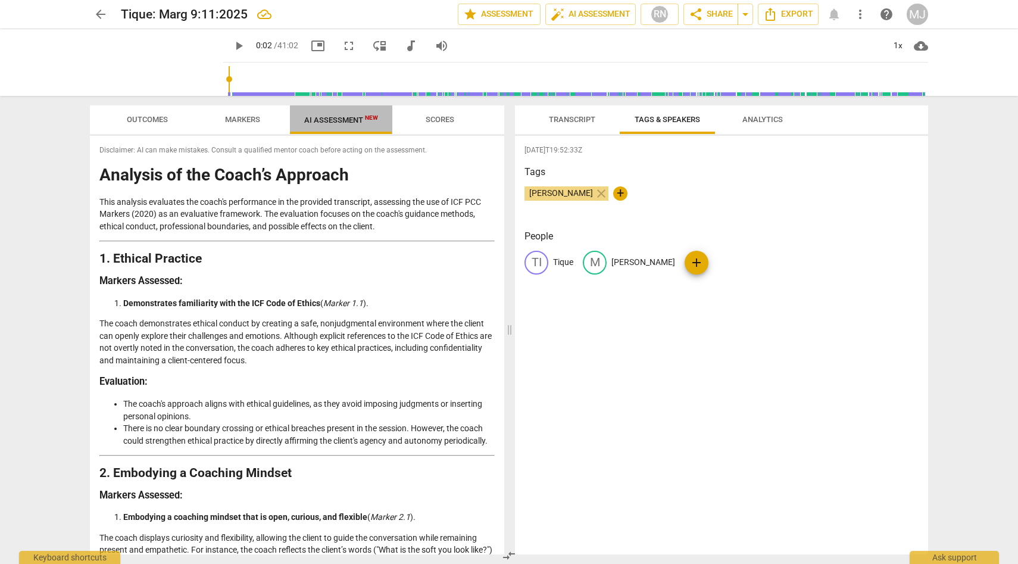
click at [354, 118] on span "AI Assessment New" at bounding box center [341, 120] width 74 height 9
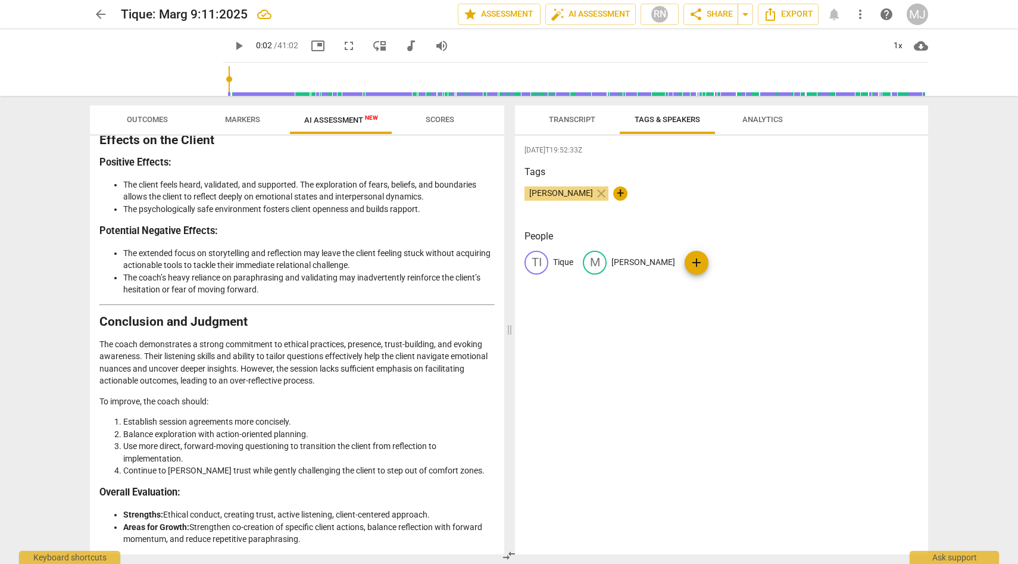
scroll to position [2012, 0]
